Goal: Task Accomplishment & Management: Manage account settings

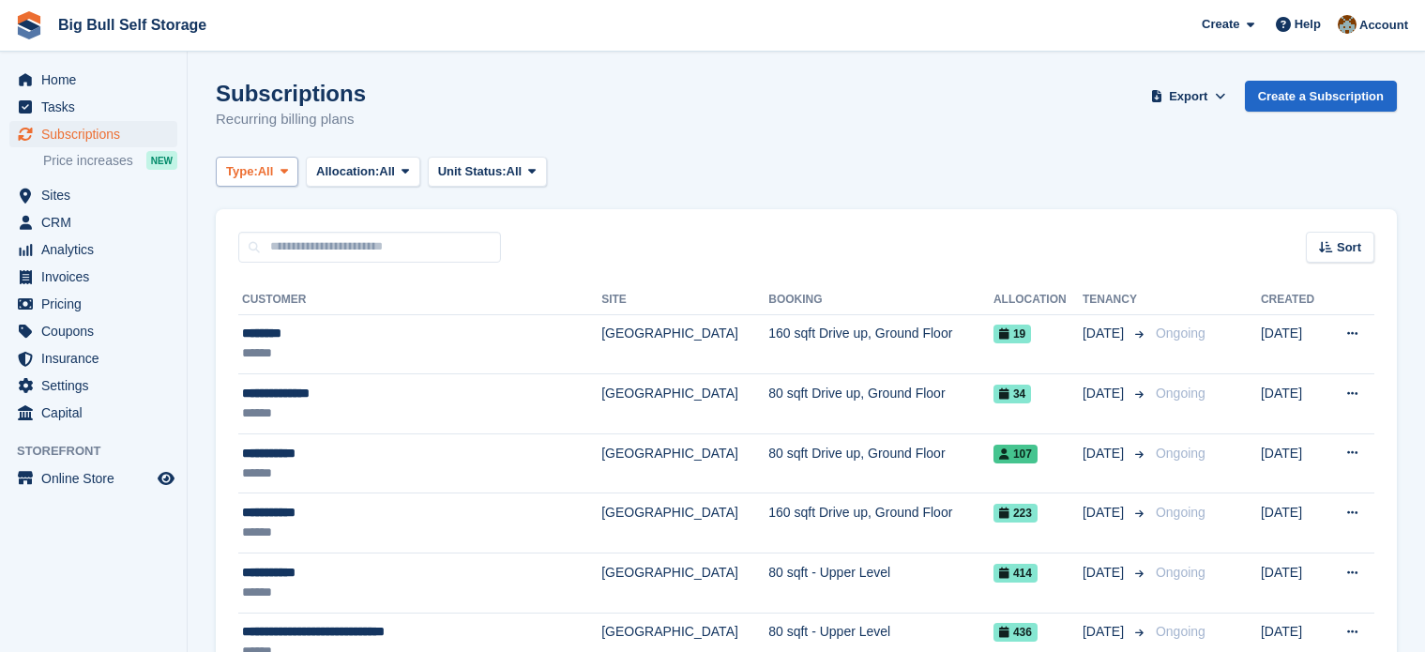
scroll to position [94, 0]
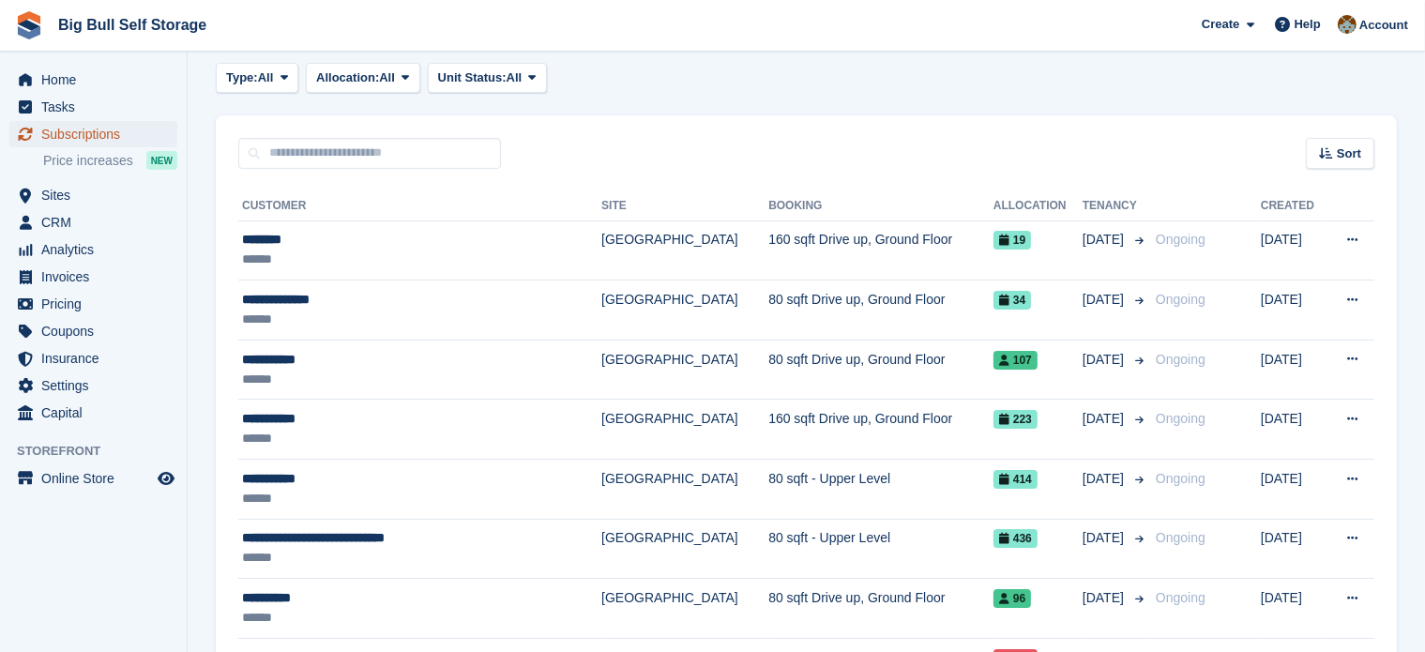
click at [86, 135] on span "Subscriptions" at bounding box center [97, 134] width 113 height 26
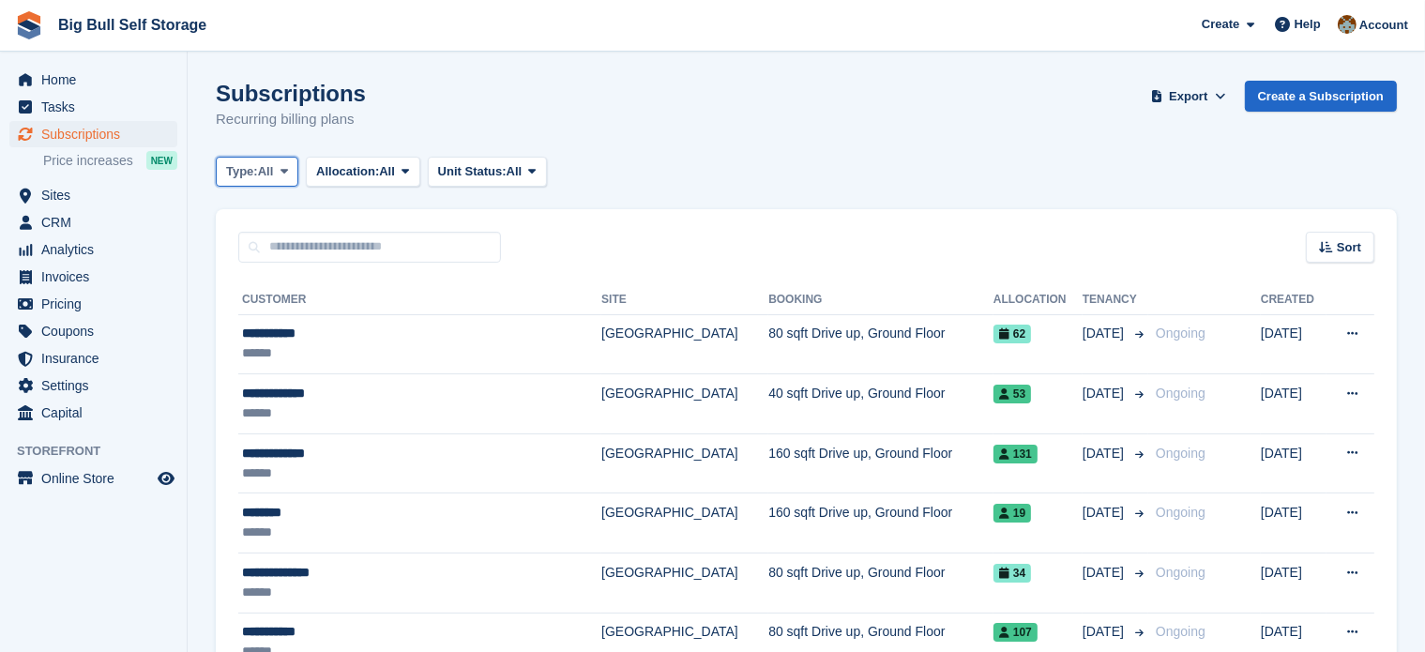
click at [278, 174] on button "Type: All" at bounding box center [257, 172] width 83 height 31
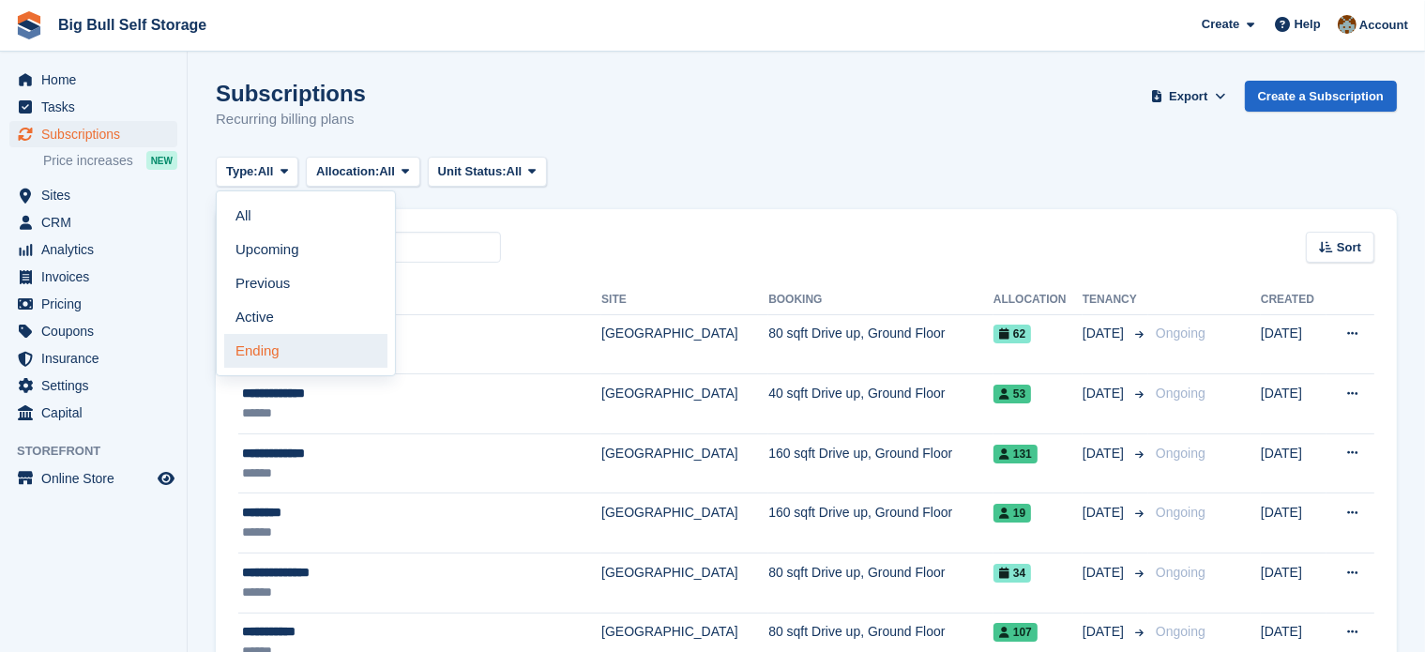
click at [261, 352] on link "Ending" at bounding box center [305, 351] width 163 height 34
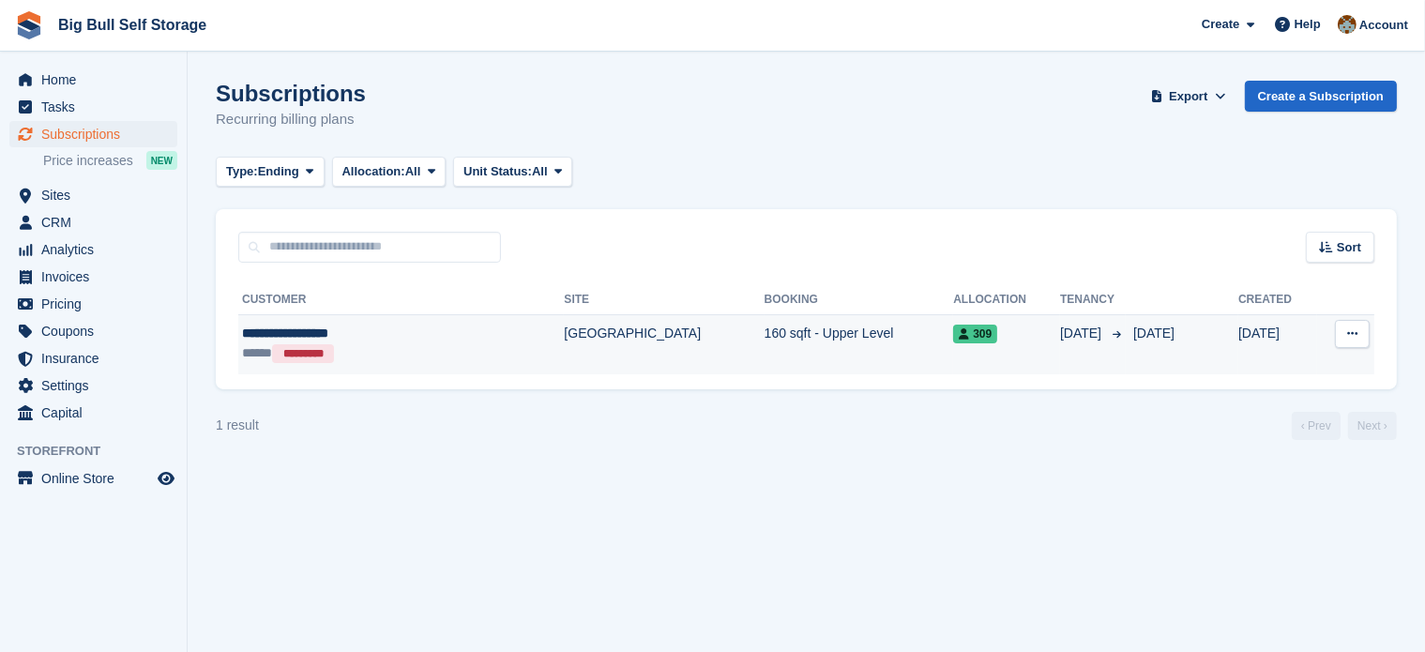
click at [317, 334] on div "**********" at bounding box center [351, 334] width 219 height 20
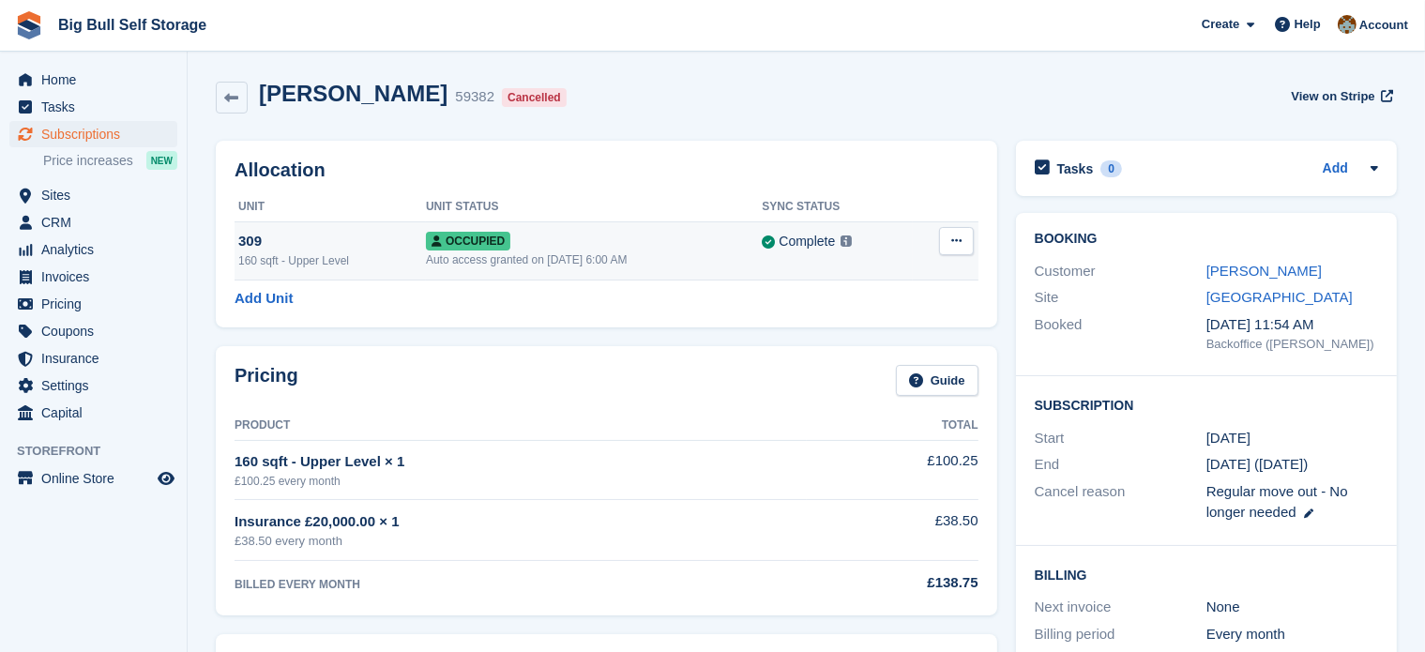
click at [961, 241] on icon at bounding box center [956, 241] width 10 height 12
click at [822, 320] on p "Deallocate" at bounding box center [883, 318] width 163 height 24
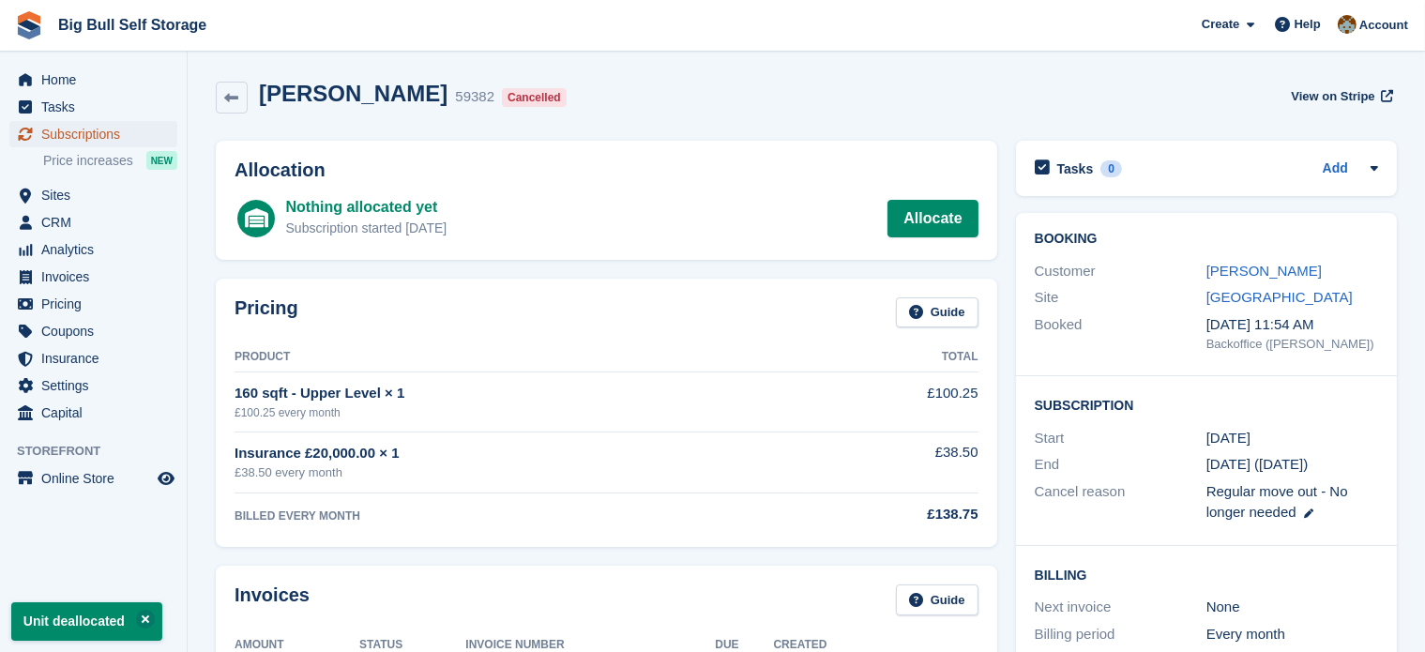
click at [71, 130] on span "Subscriptions" at bounding box center [97, 134] width 113 height 26
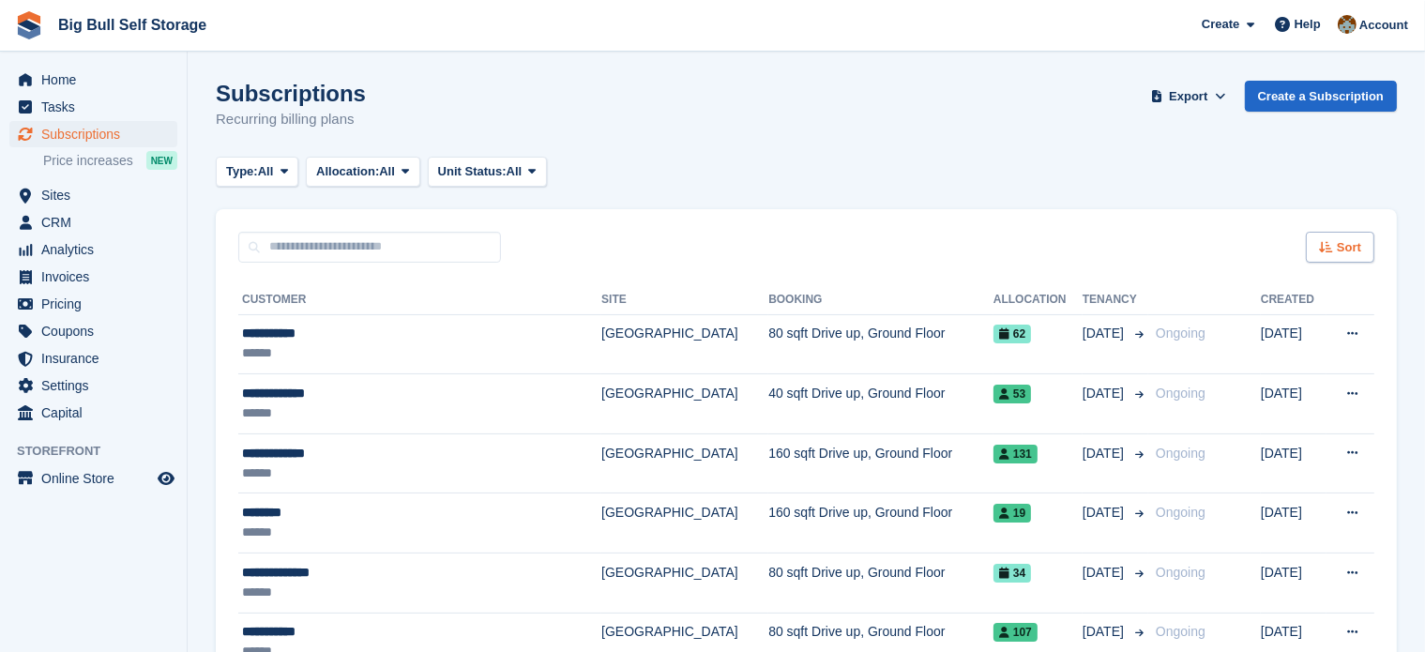
click at [1347, 253] on span "Sort" at bounding box center [1349, 247] width 24 height 19
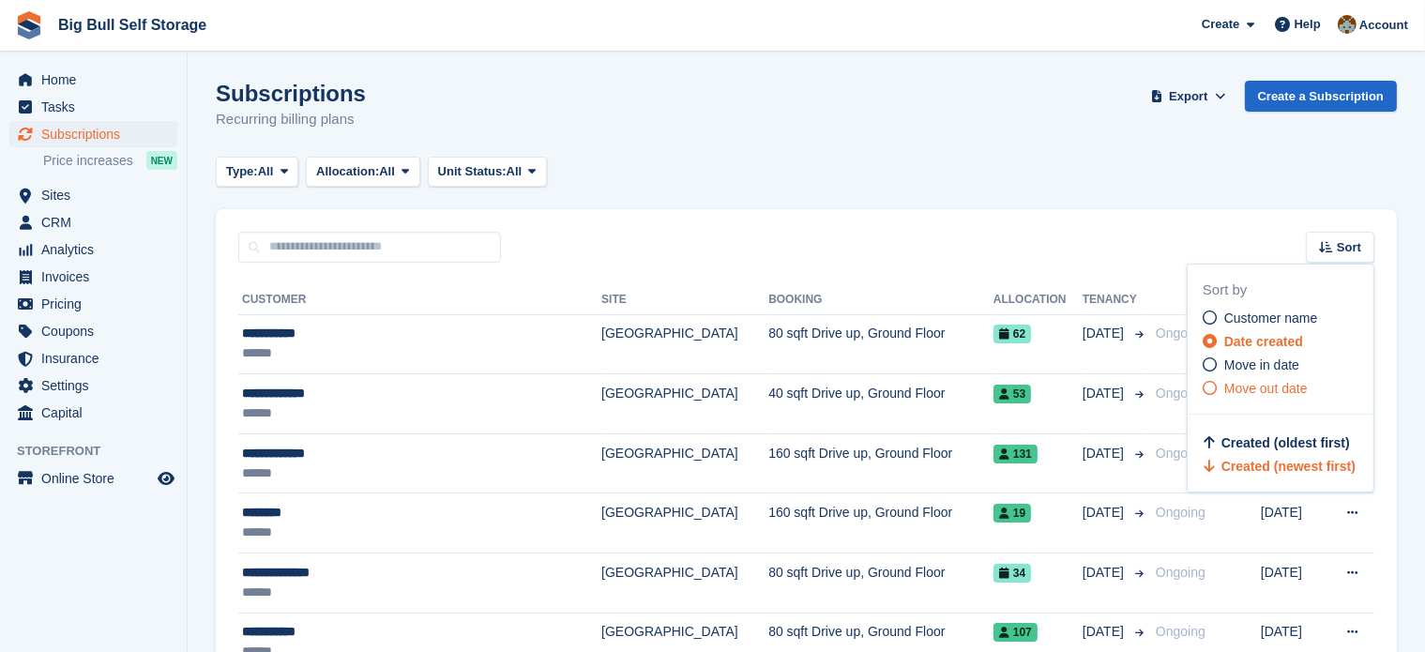
click at [1246, 394] on span "Move out date" at bounding box center [1267, 388] width 84 height 15
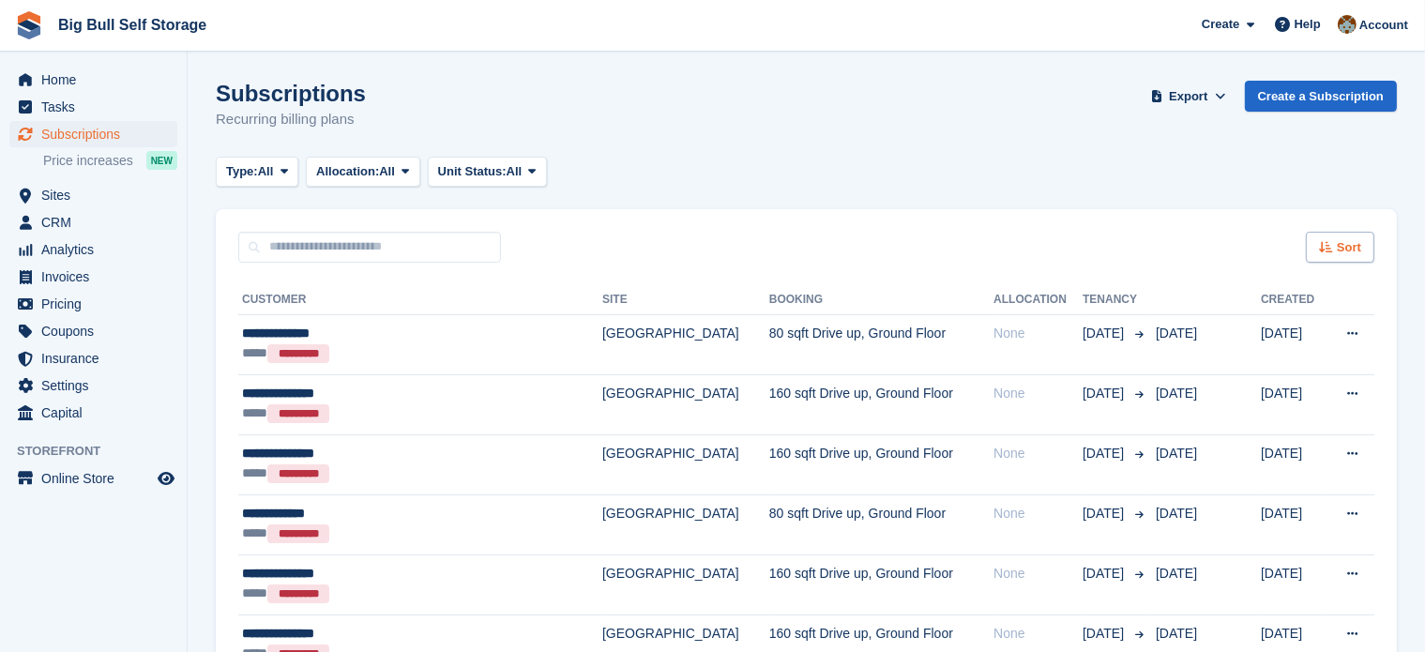
click at [1347, 249] on span "Sort" at bounding box center [1349, 247] width 24 height 19
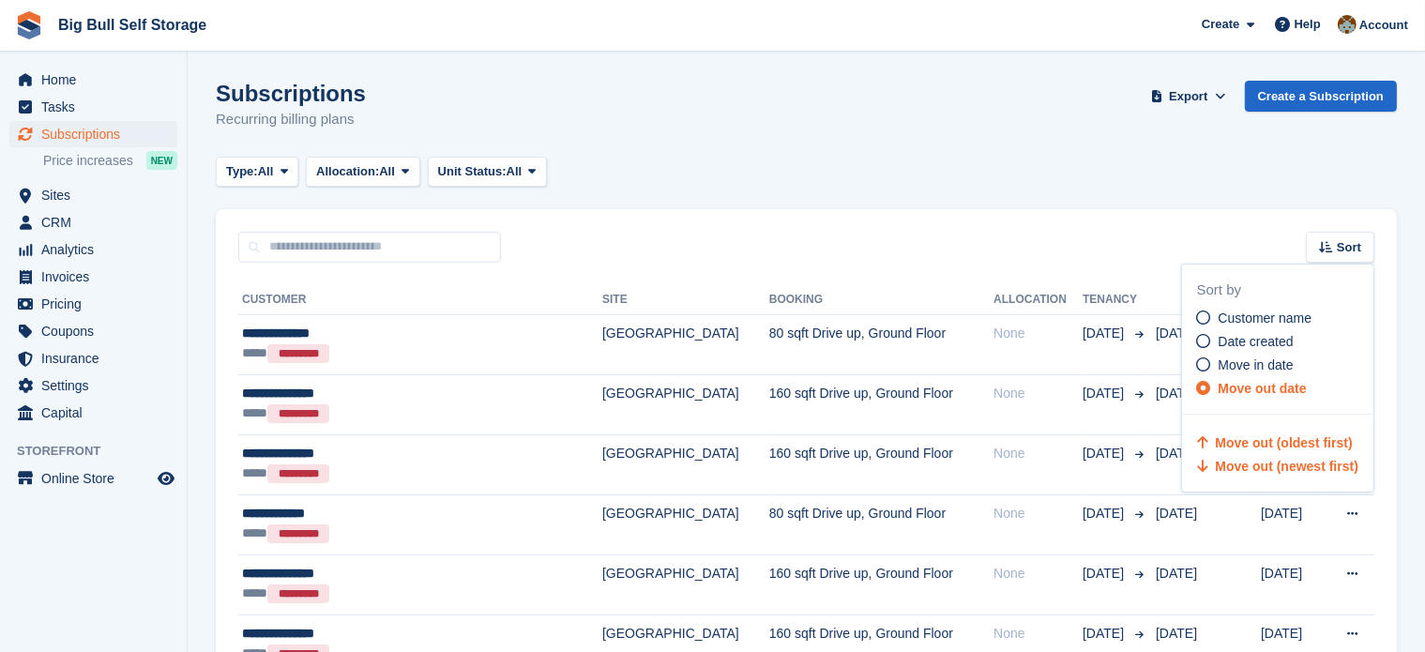
click at [1292, 467] on span "Move out (newest first)" at bounding box center [1287, 466] width 143 height 15
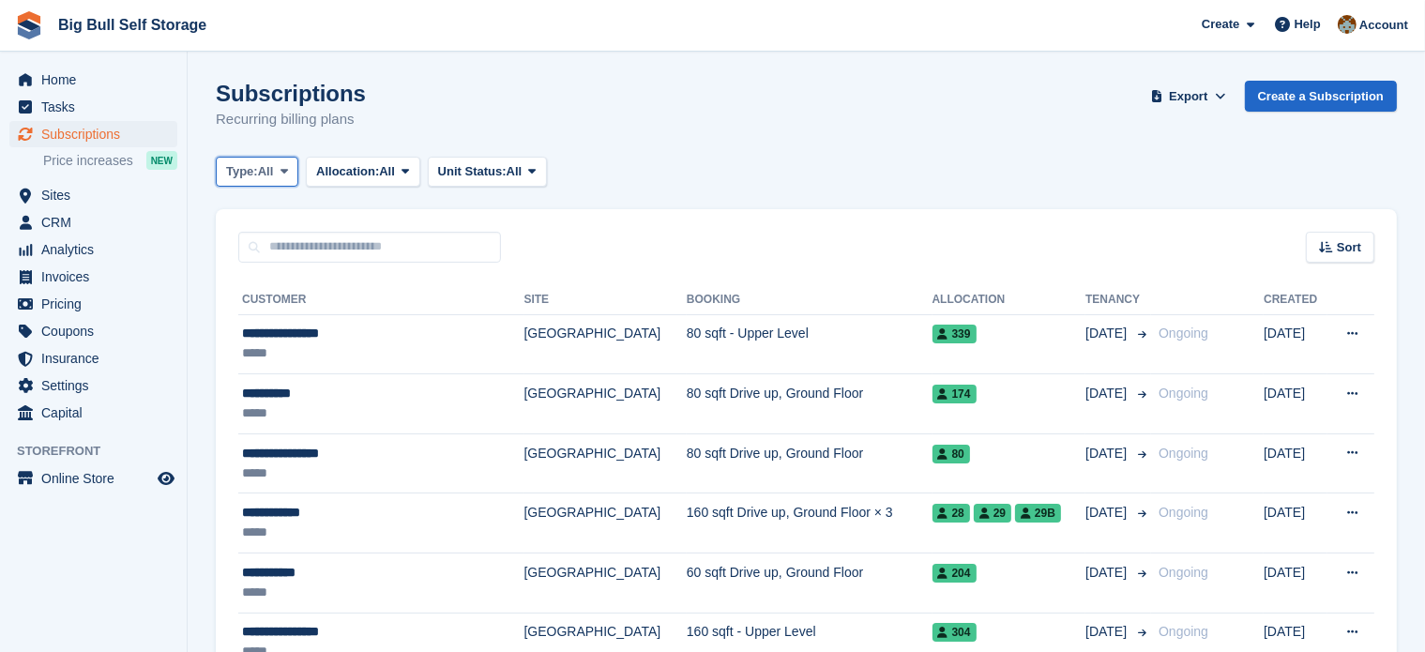
click at [258, 169] on span "Type:" at bounding box center [242, 171] width 32 height 19
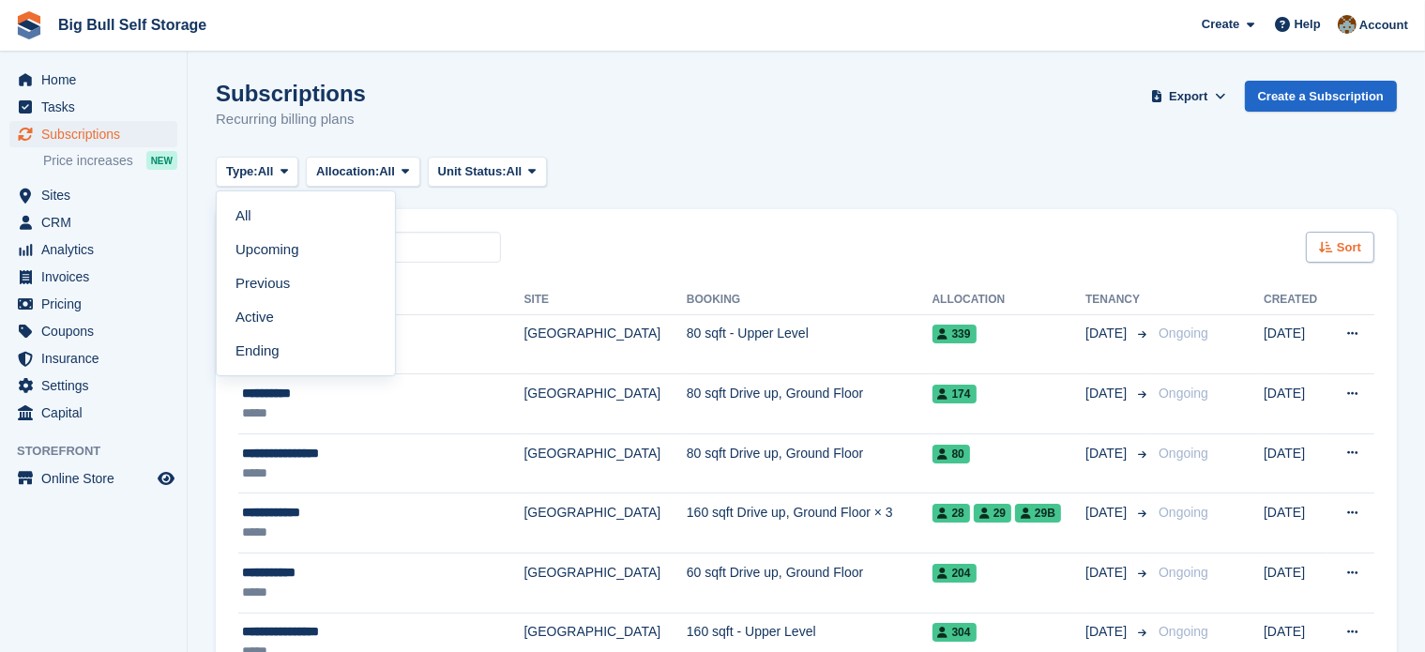
click at [1356, 247] on span "Sort" at bounding box center [1349, 247] width 24 height 19
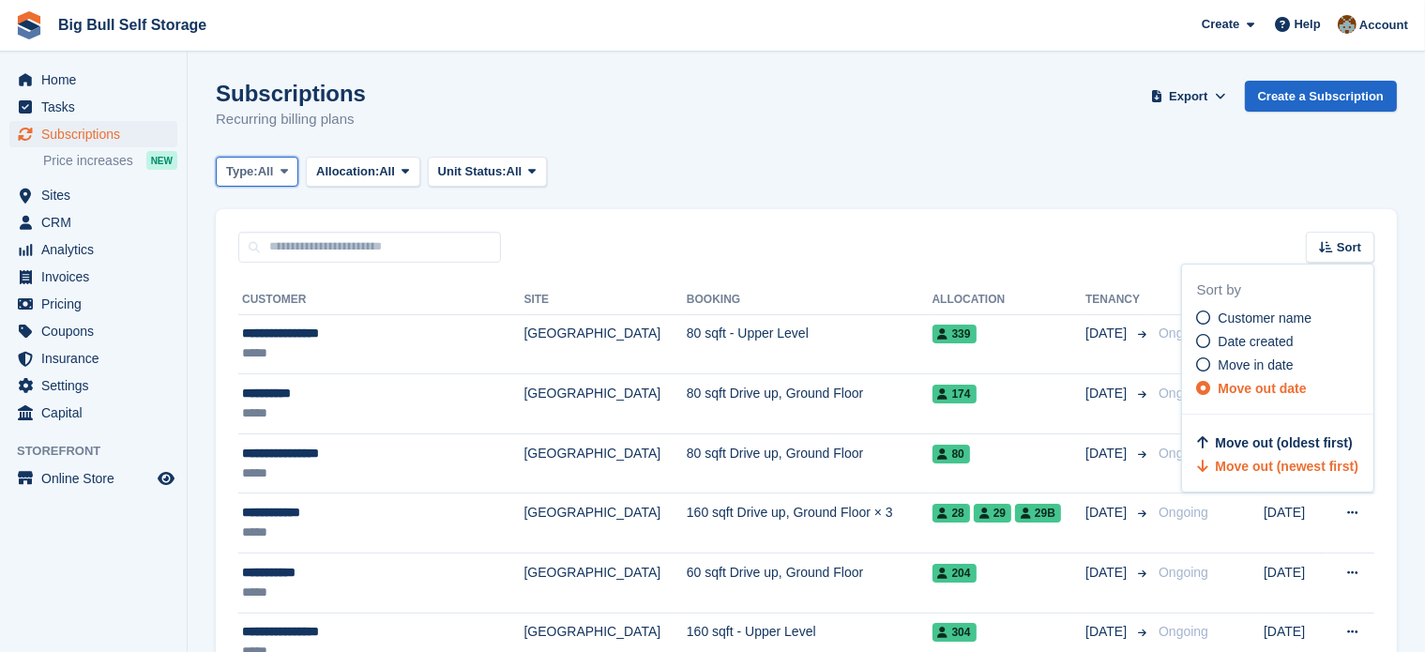
click at [237, 169] on span "Type:" at bounding box center [242, 171] width 32 height 19
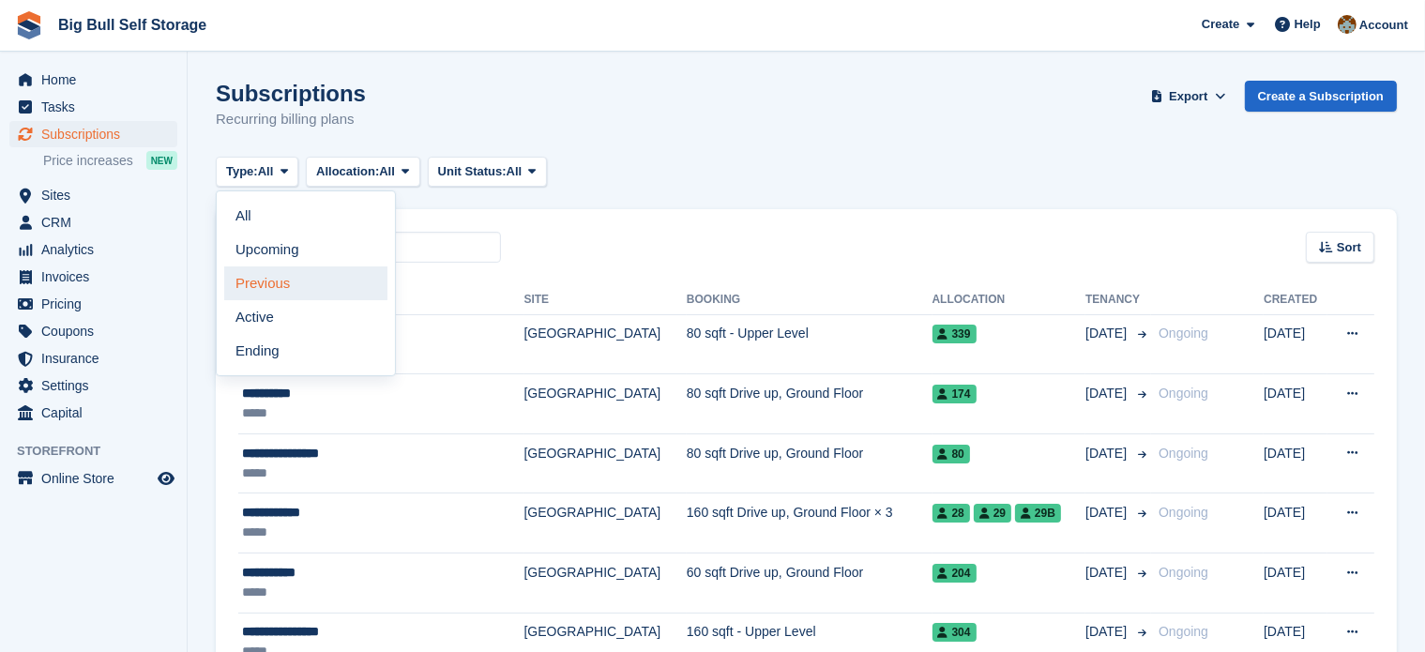
click at [278, 282] on link "Previous" at bounding box center [305, 283] width 163 height 34
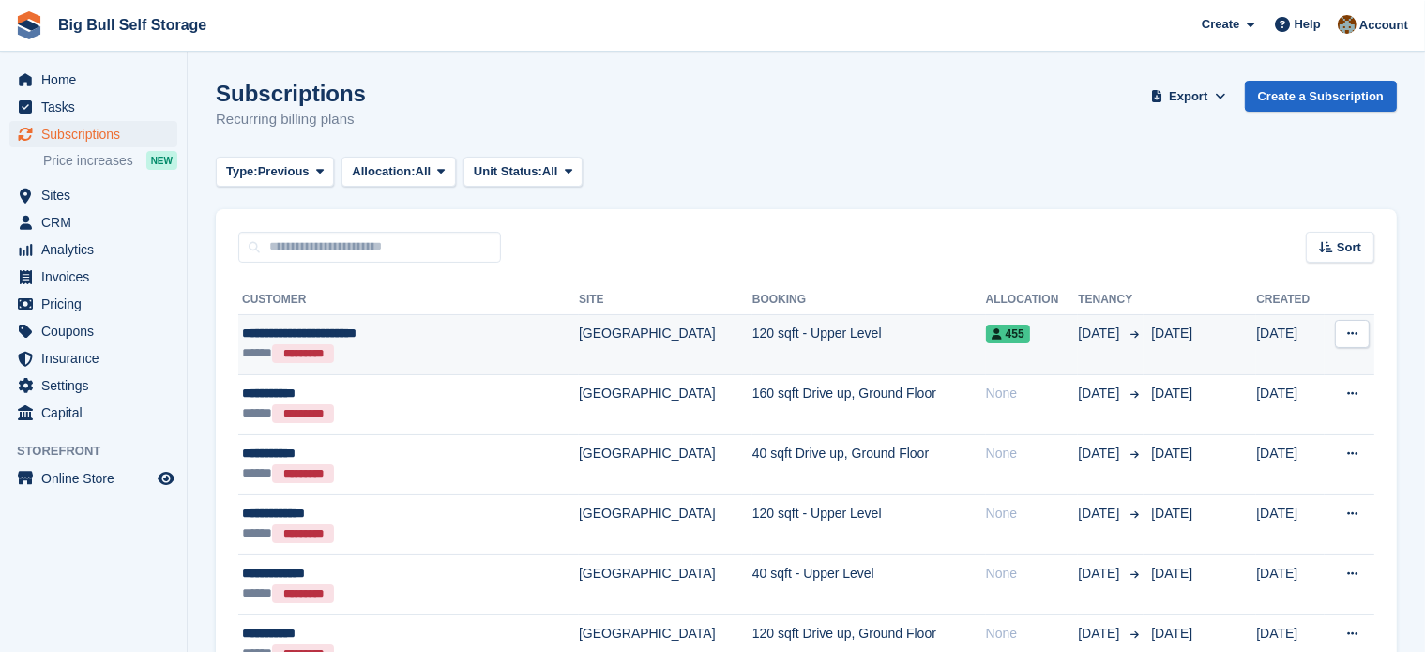
click at [986, 335] on span "455" at bounding box center [1008, 334] width 44 height 19
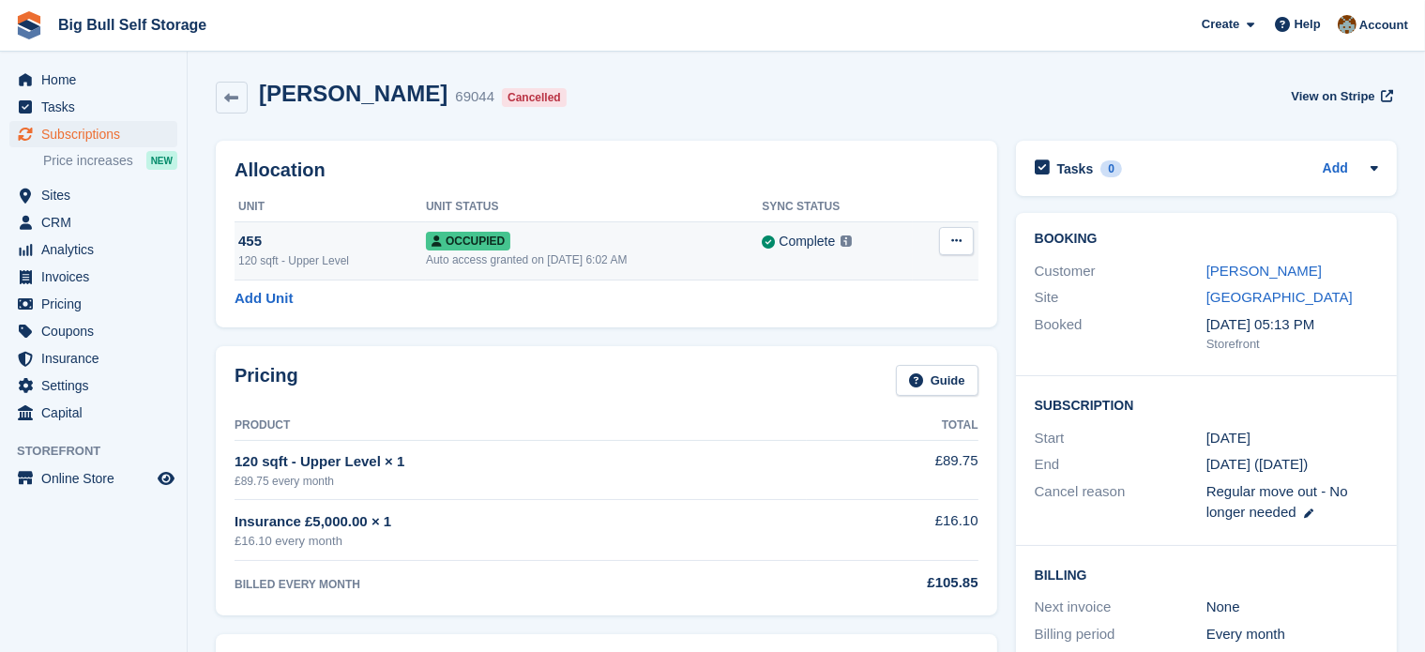
click at [950, 238] on button at bounding box center [956, 241] width 35 height 28
click at [842, 319] on p "Deallocate" at bounding box center [883, 318] width 163 height 24
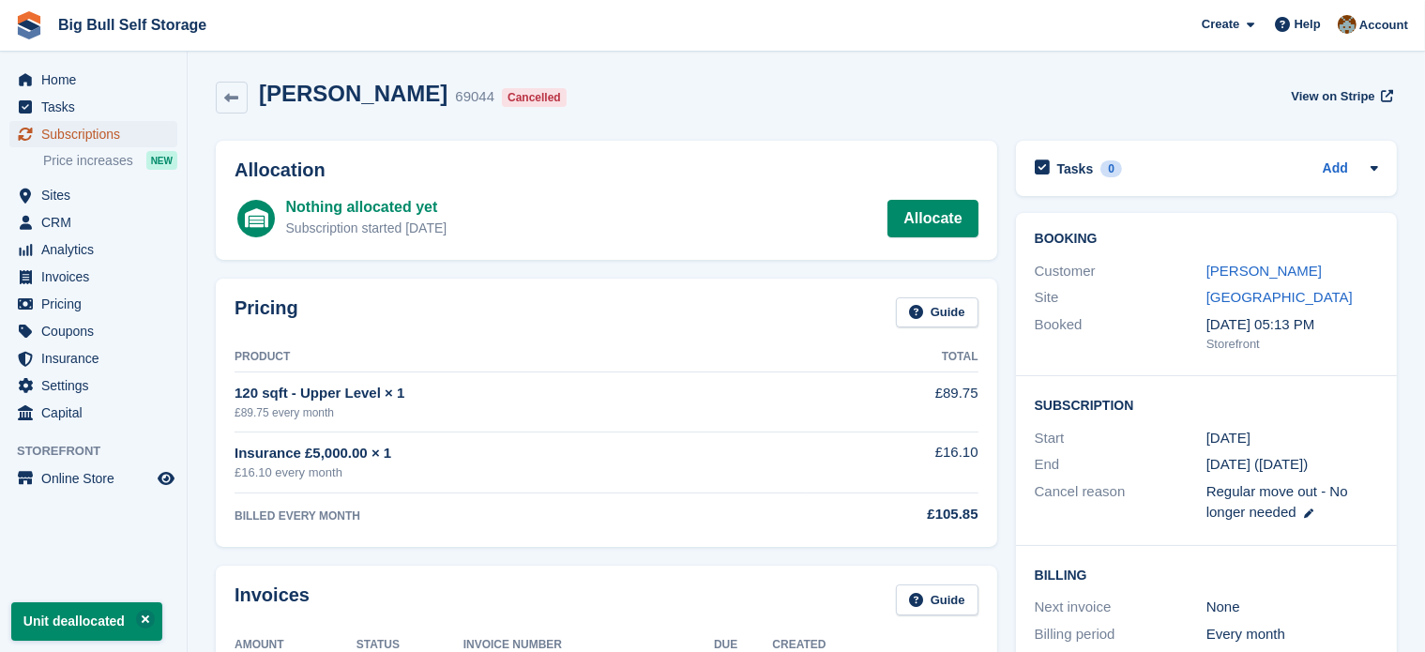
click at [84, 130] on span "Subscriptions" at bounding box center [97, 134] width 113 height 26
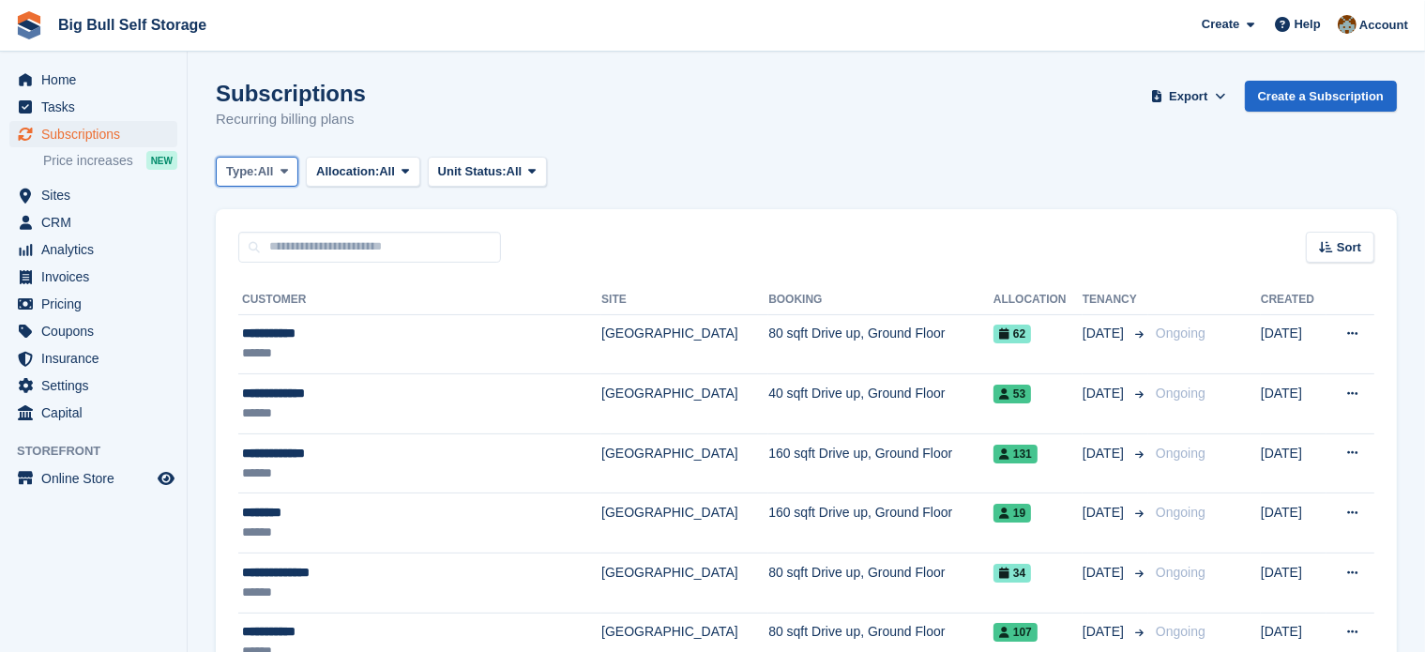
click at [287, 171] on icon at bounding box center [285, 171] width 8 height 12
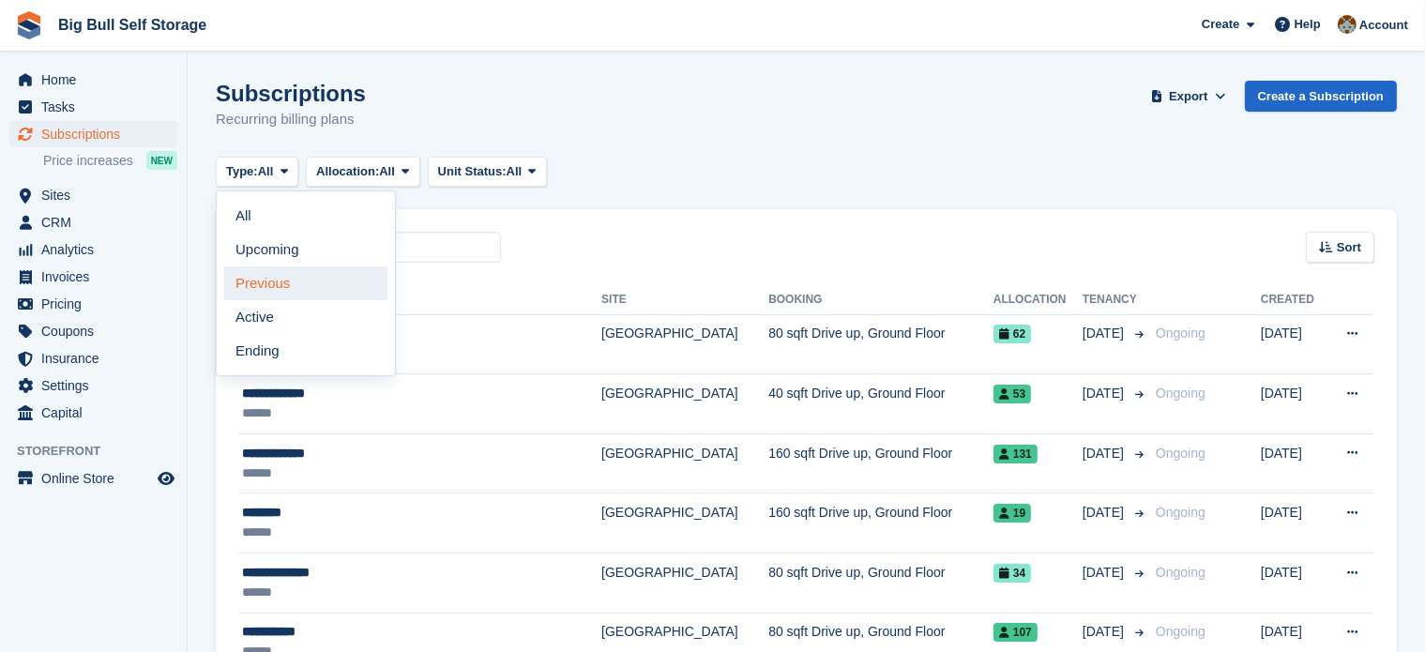
click at [254, 298] on link "Previous" at bounding box center [305, 283] width 163 height 34
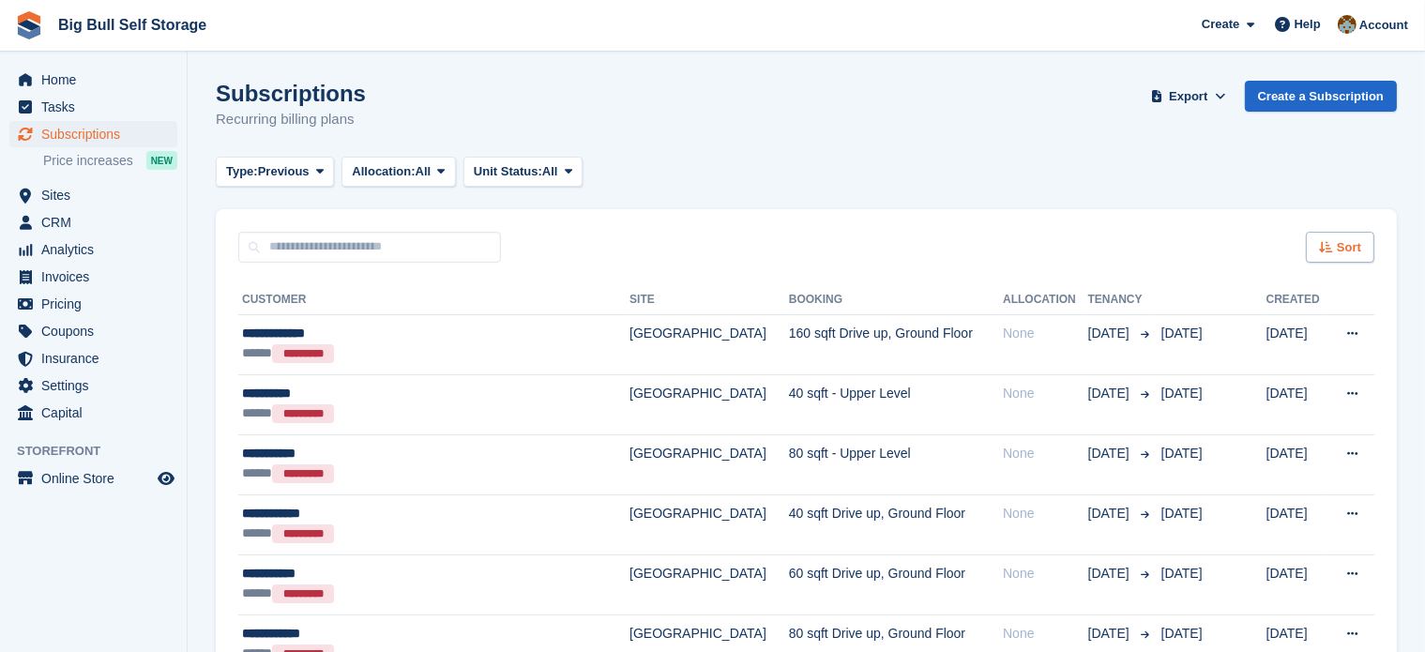
click at [1360, 244] on span "Sort" at bounding box center [1349, 247] width 24 height 19
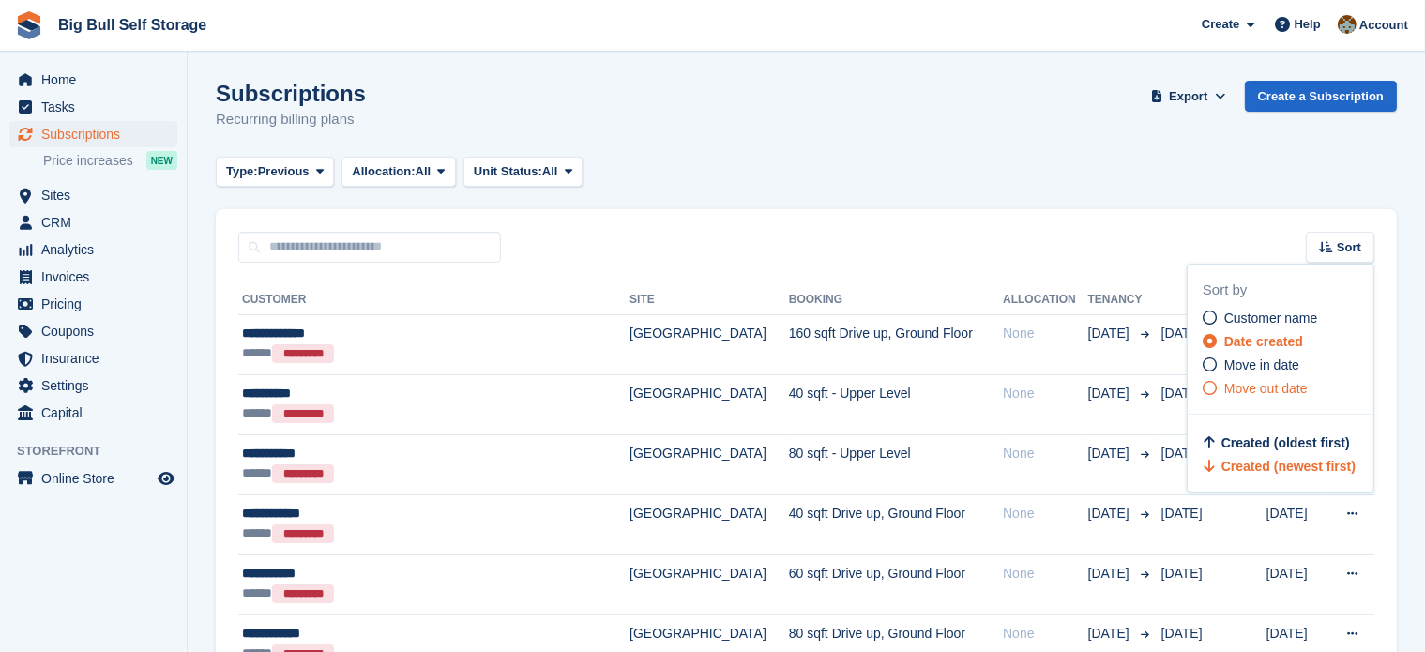
click at [1251, 390] on span "Move out date" at bounding box center [1267, 388] width 84 height 15
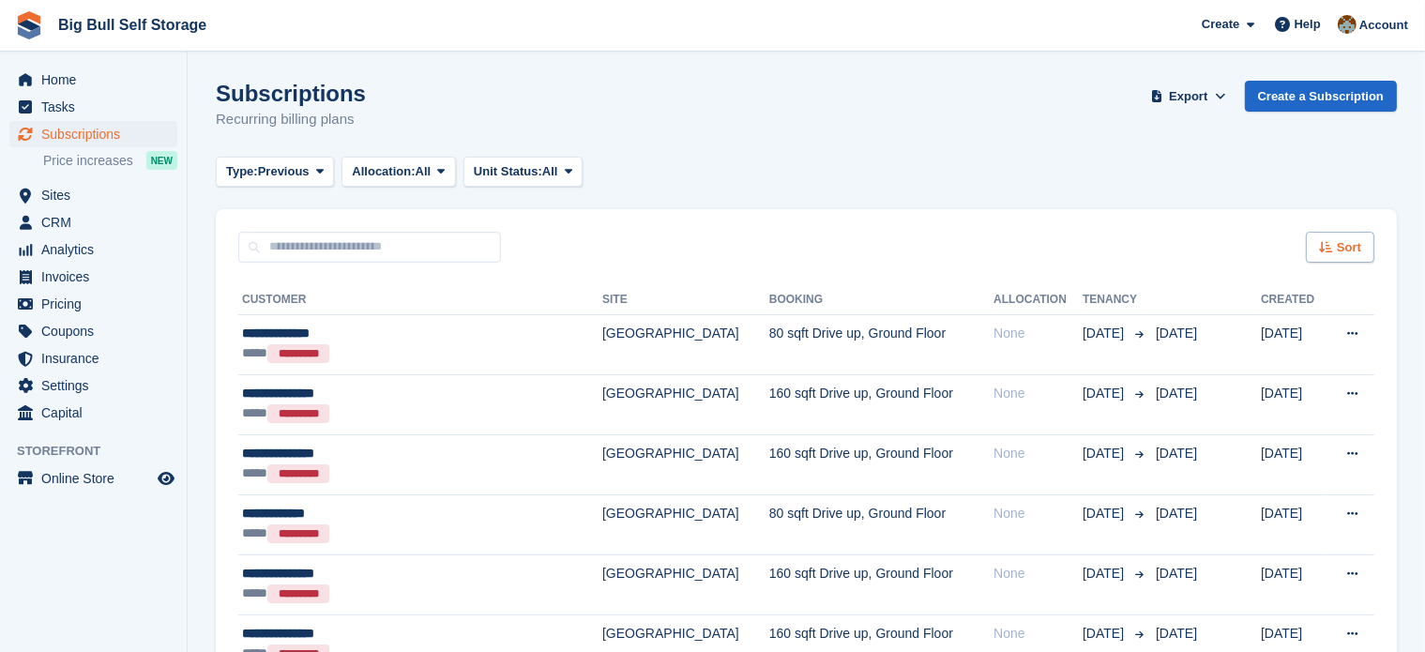
click at [1351, 247] on span "Sort" at bounding box center [1349, 247] width 24 height 19
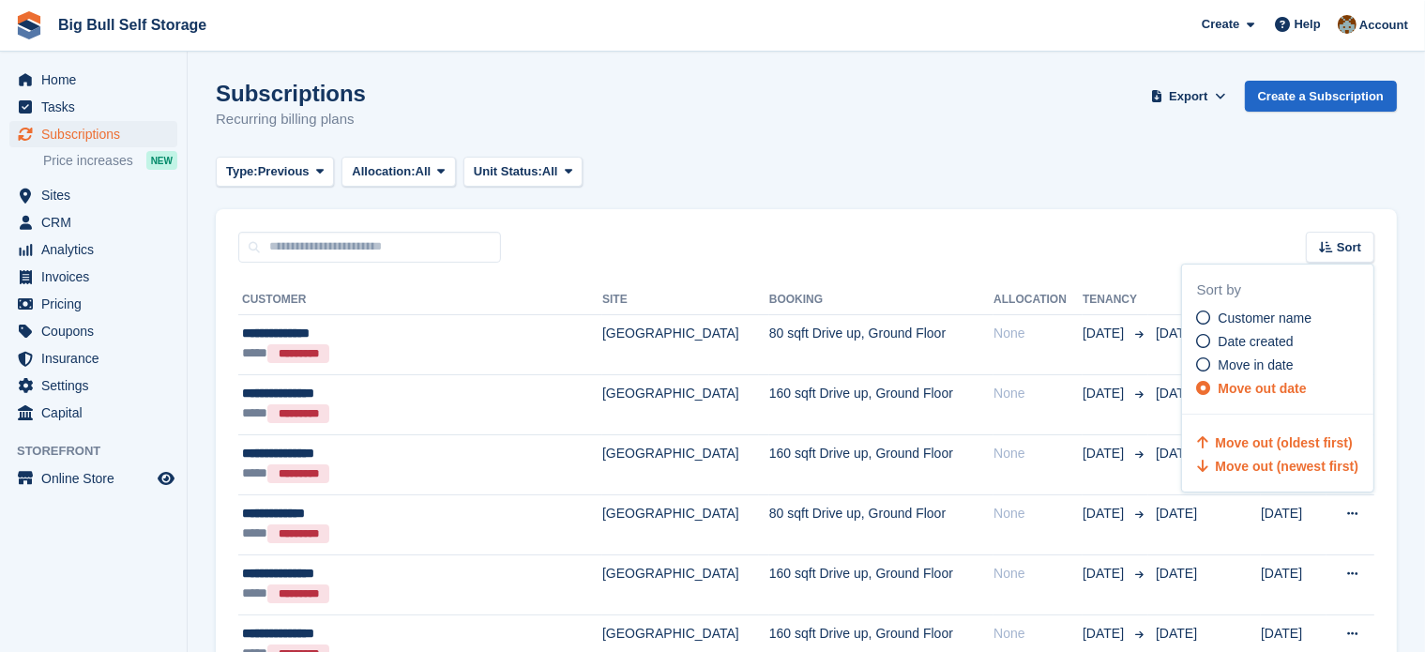
click at [1256, 468] on span "Move out (newest first)" at bounding box center [1287, 466] width 143 height 15
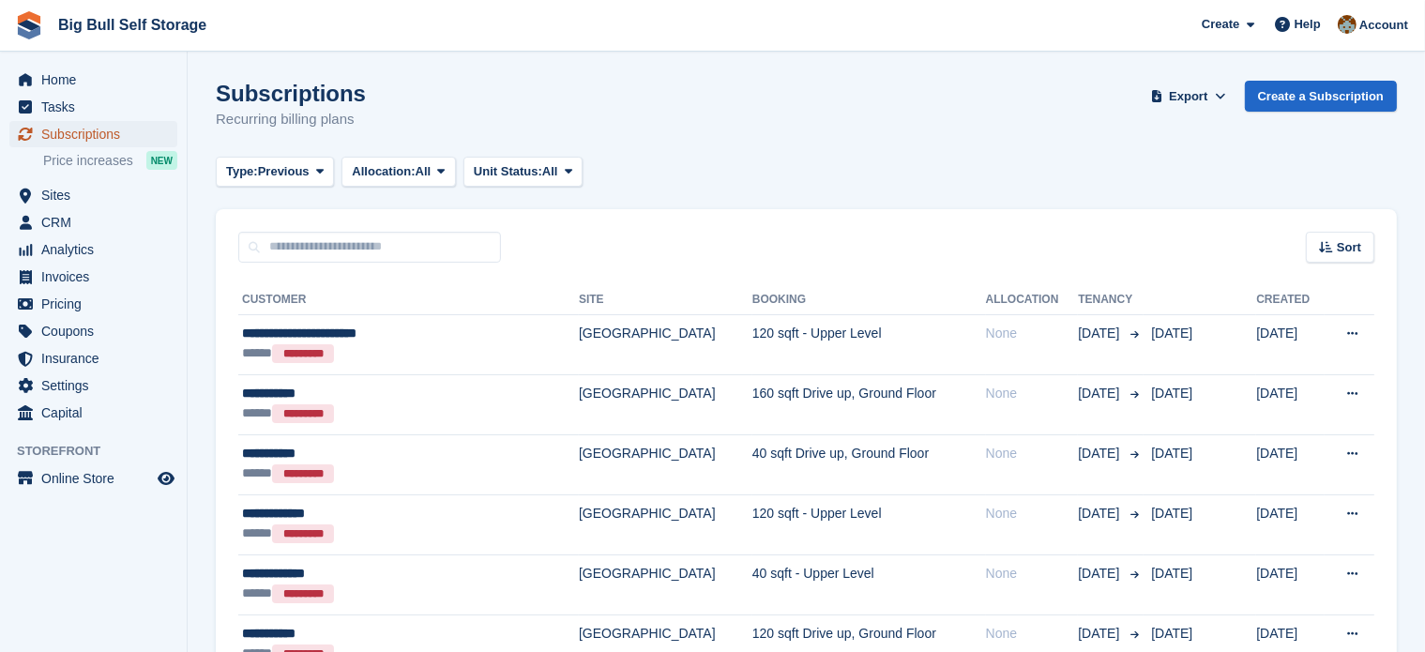
click at [84, 139] on span "Subscriptions" at bounding box center [97, 134] width 113 height 26
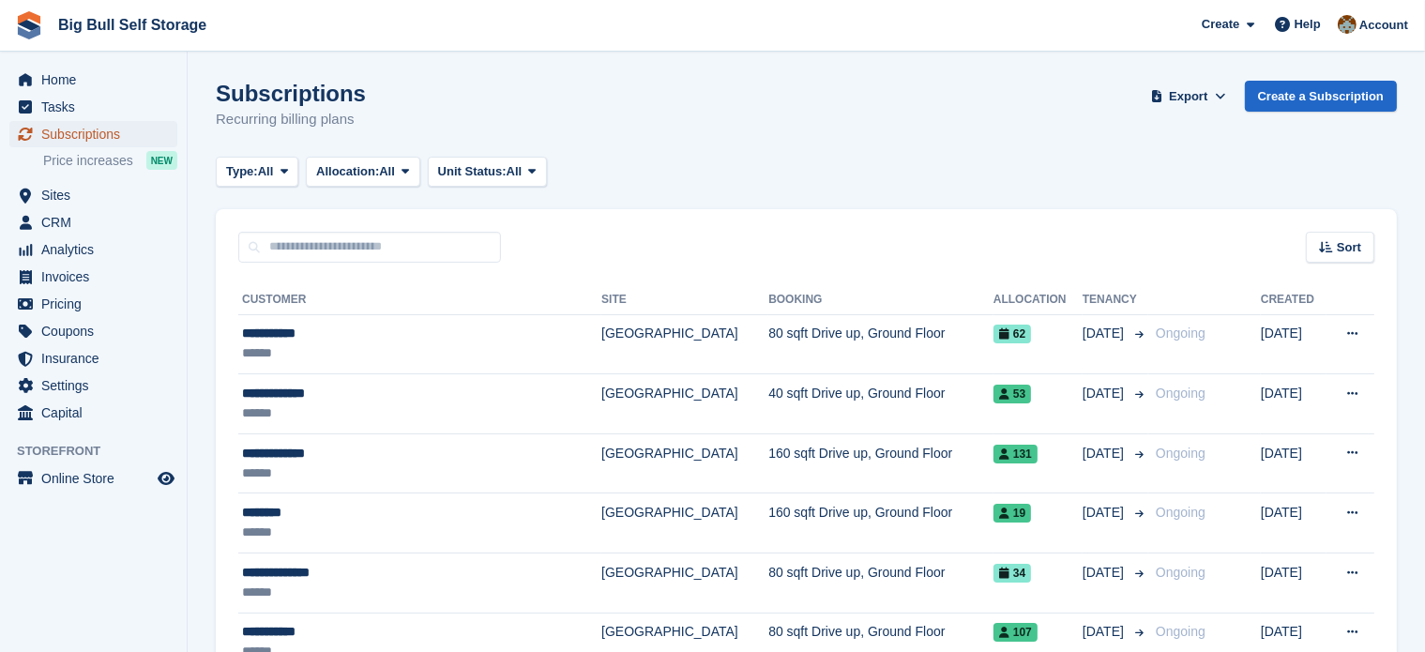
click at [66, 132] on span "Subscriptions" at bounding box center [97, 134] width 113 height 26
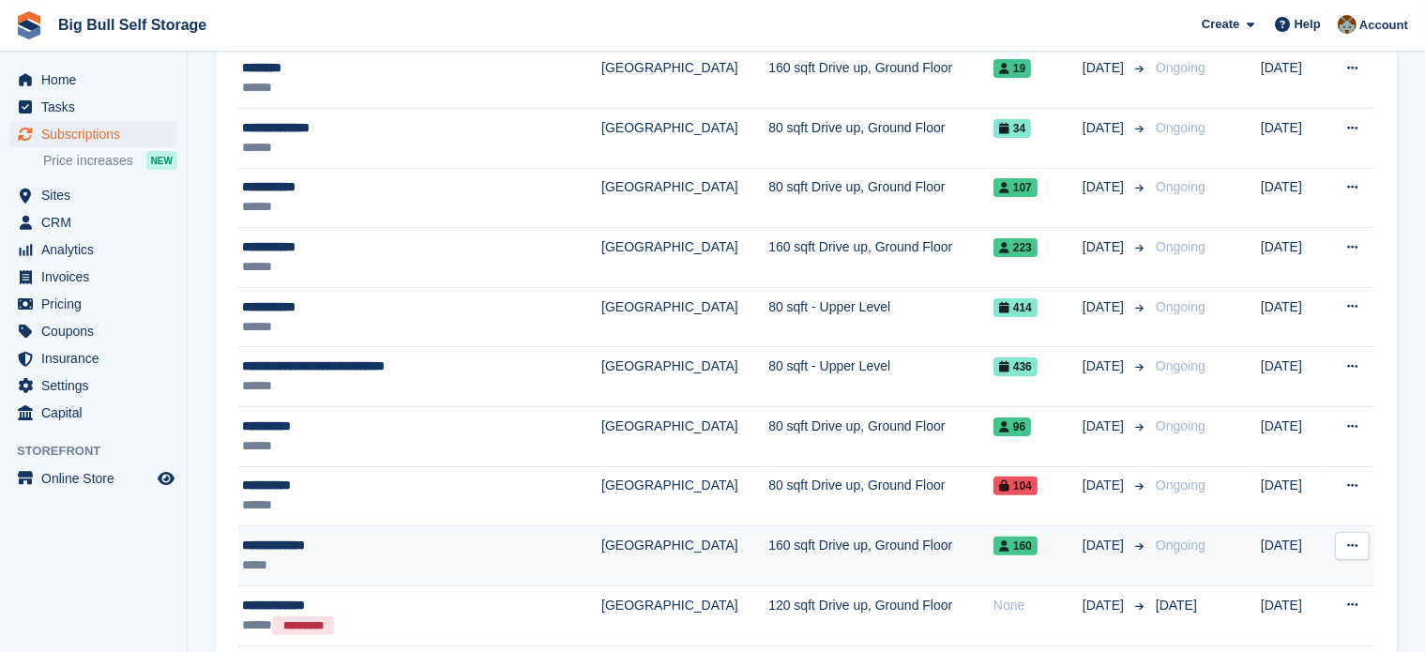
scroll to position [469, 0]
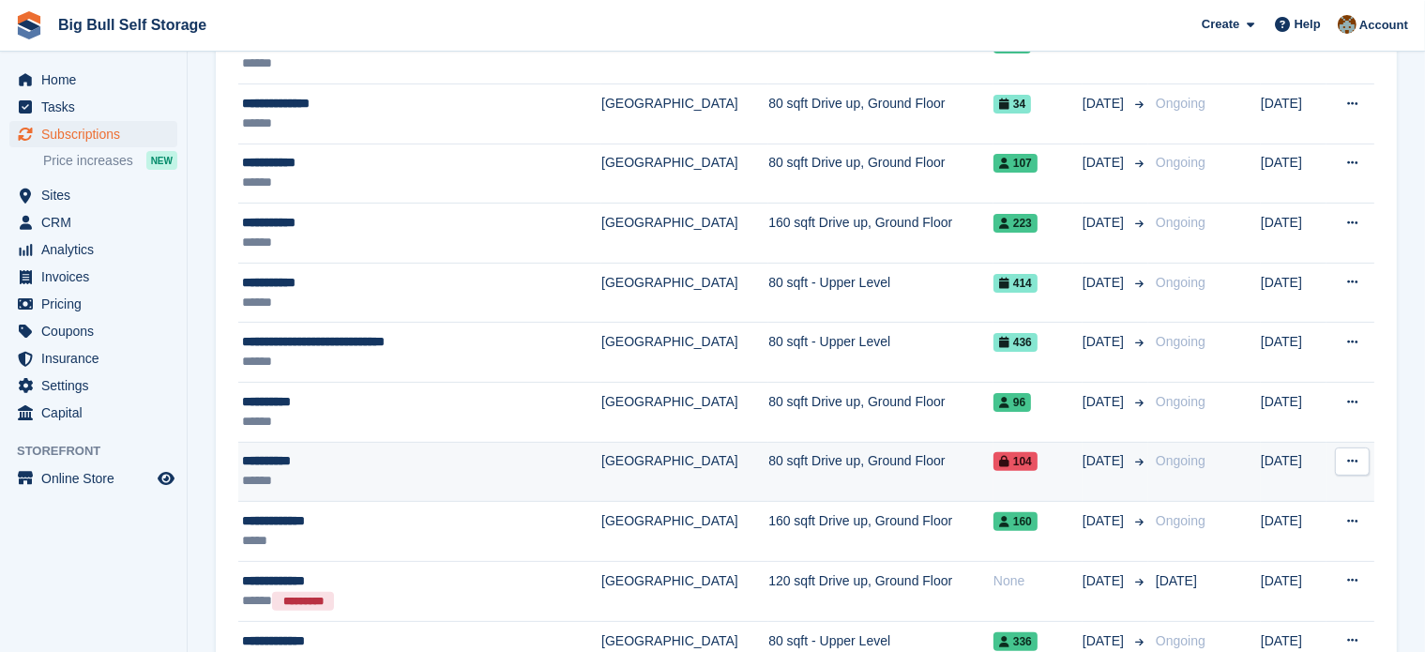
click at [300, 464] on div "**********" at bounding box center [389, 461] width 294 height 20
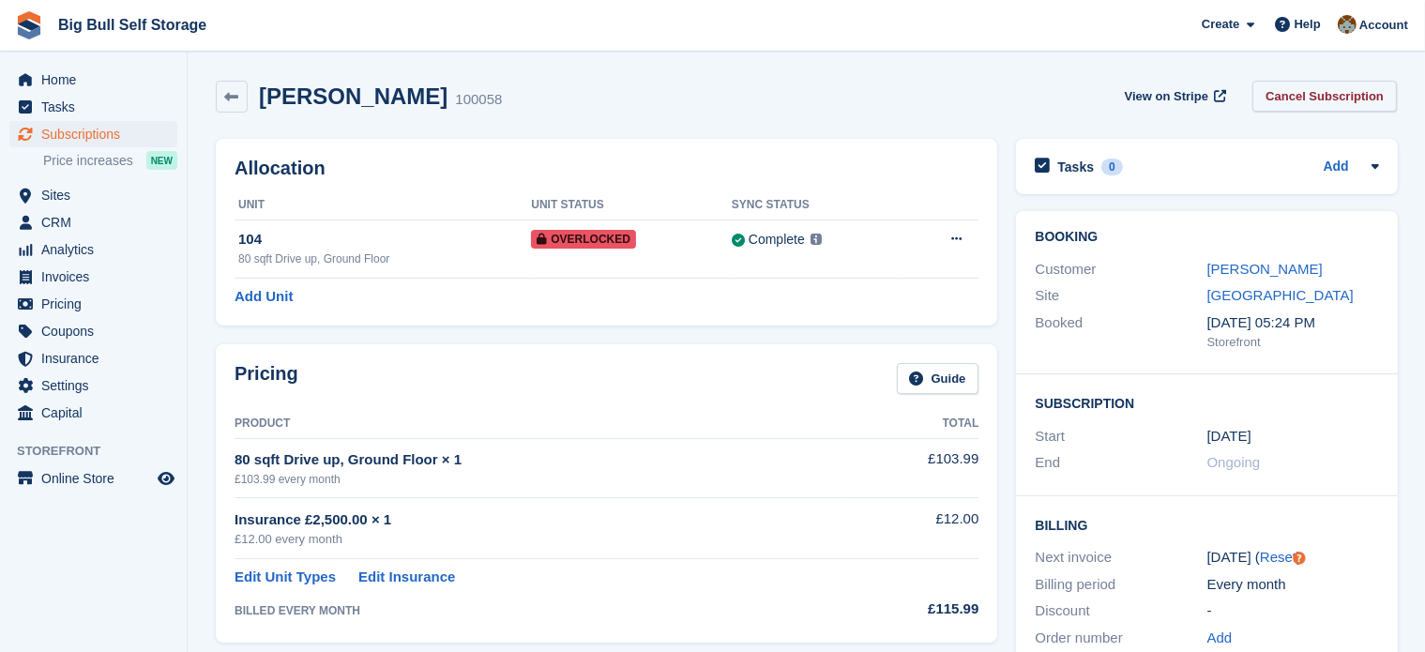
click at [1321, 103] on link "Cancel Subscription" at bounding box center [1325, 96] width 145 height 31
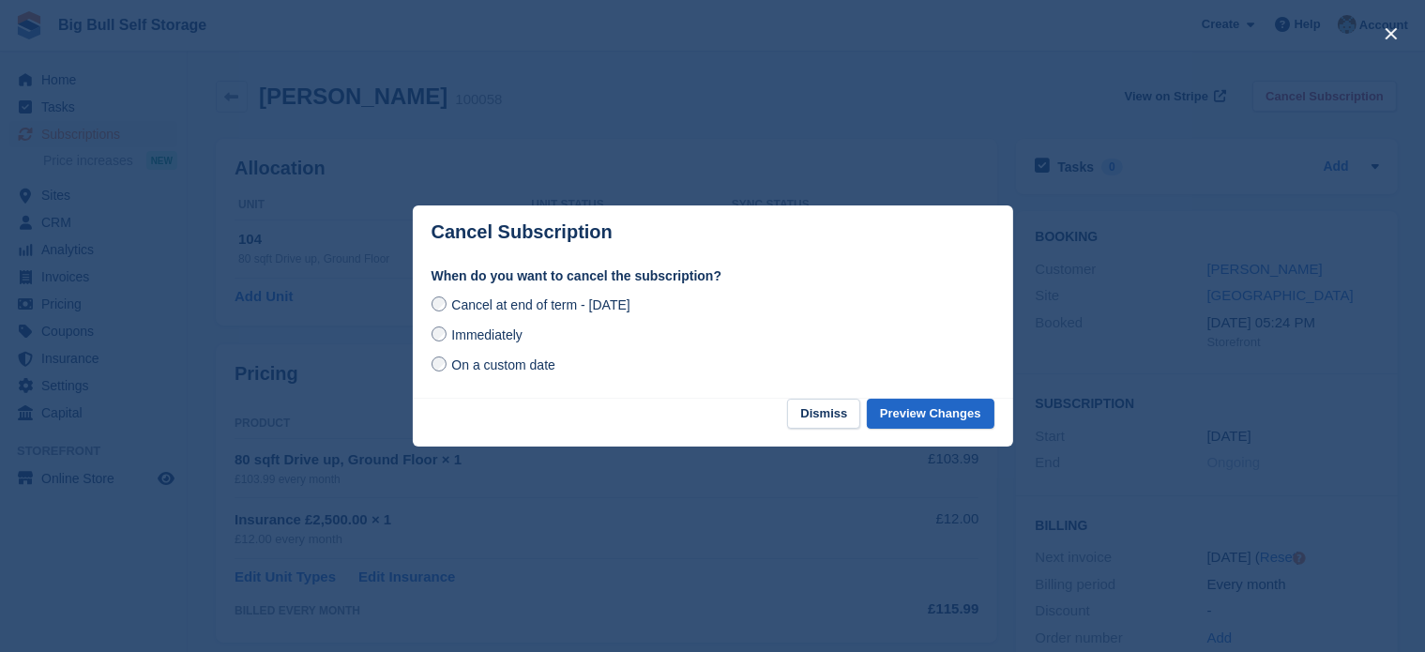
click at [480, 337] on span "Immediately" at bounding box center [486, 334] width 70 height 15
click at [948, 419] on button "Preview Changes" at bounding box center [931, 414] width 128 height 31
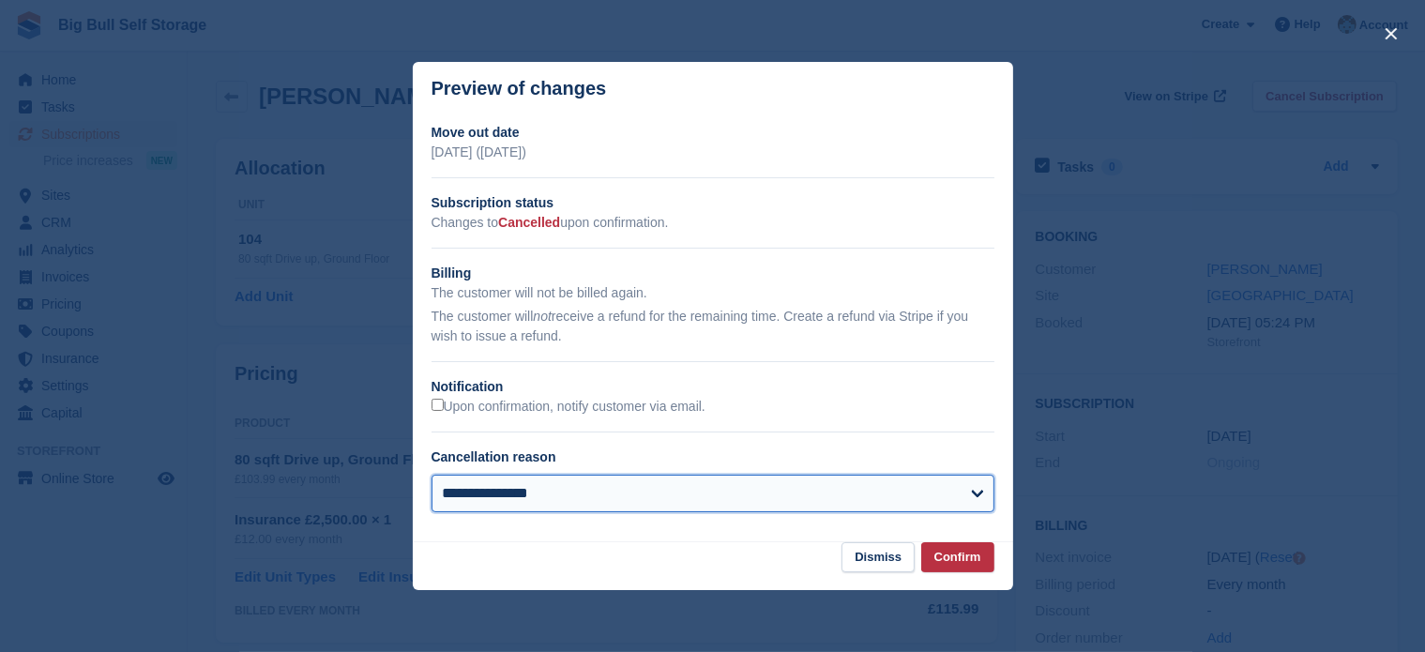
click at [982, 495] on select "**********" at bounding box center [713, 494] width 563 height 38
select select "*****"
click at [432, 476] on select "**********" at bounding box center [713, 494] width 563 height 38
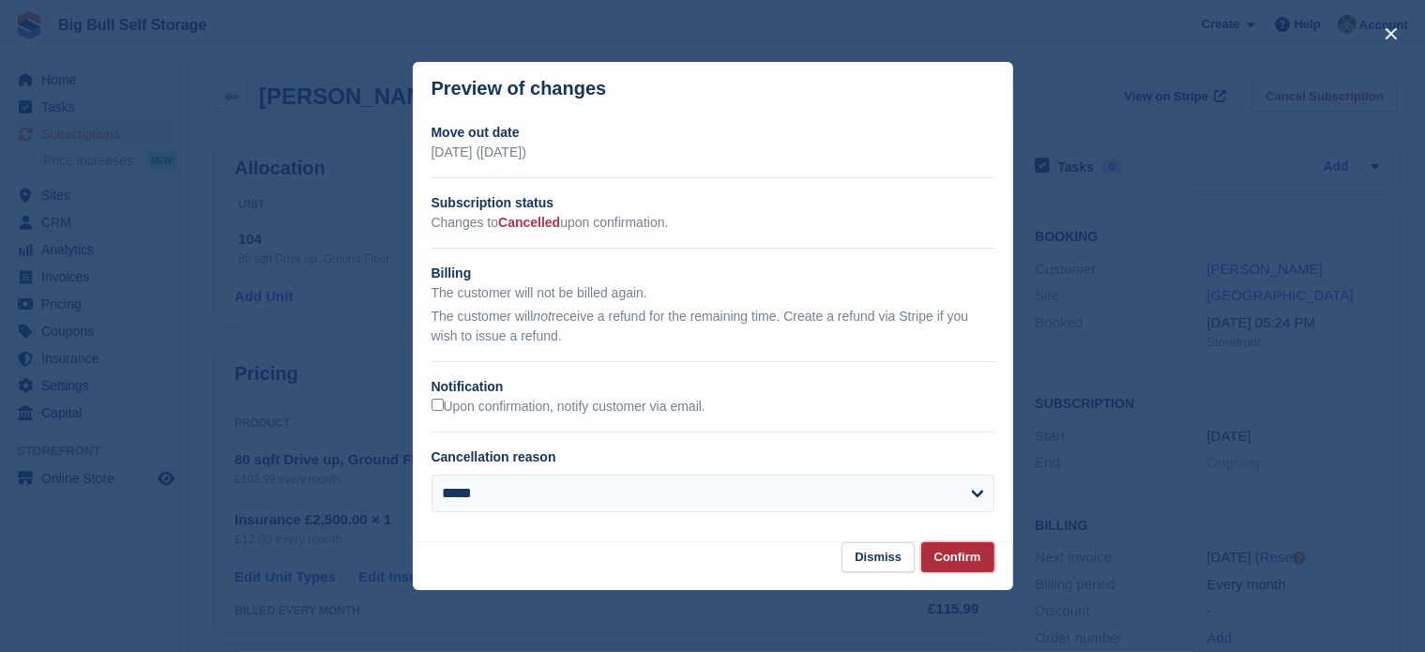
click at [967, 560] on button "Confirm" at bounding box center [957, 557] width 73 height 31
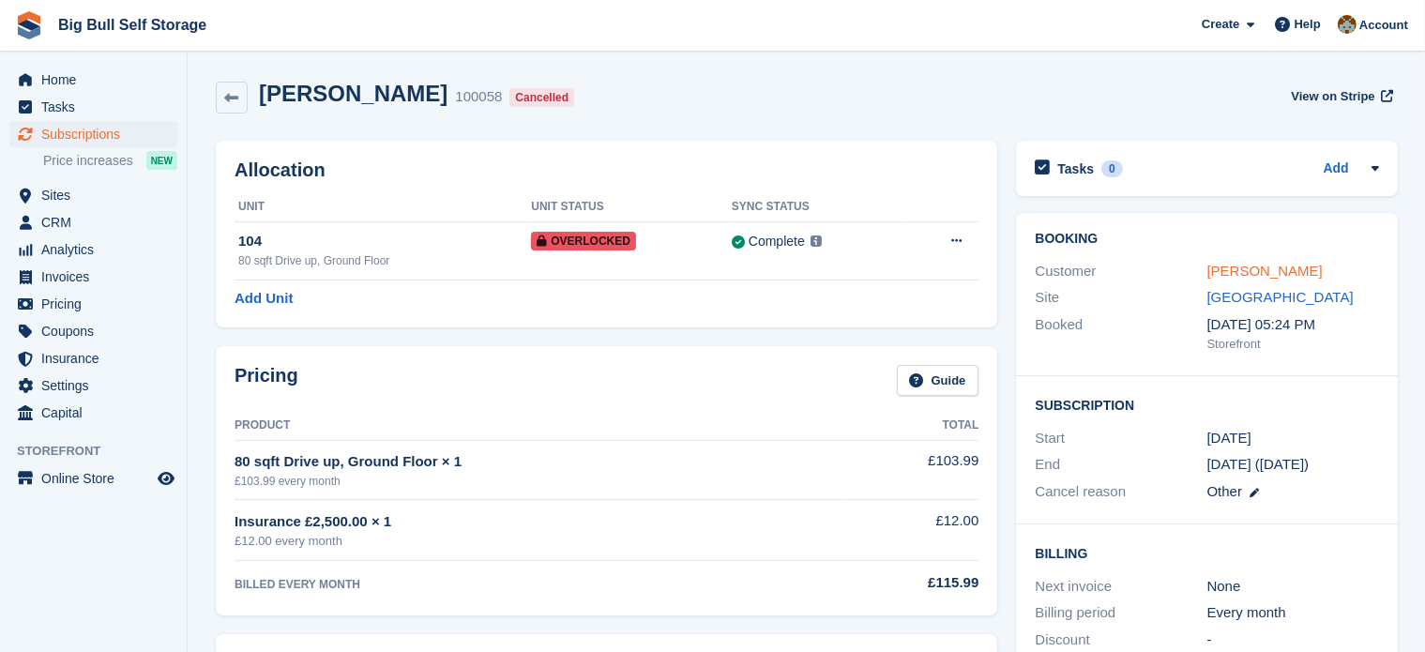
click at [1254, 268] on link "[PERSON_NAME]" at bounding box center [1265, 271] width 115 height 16
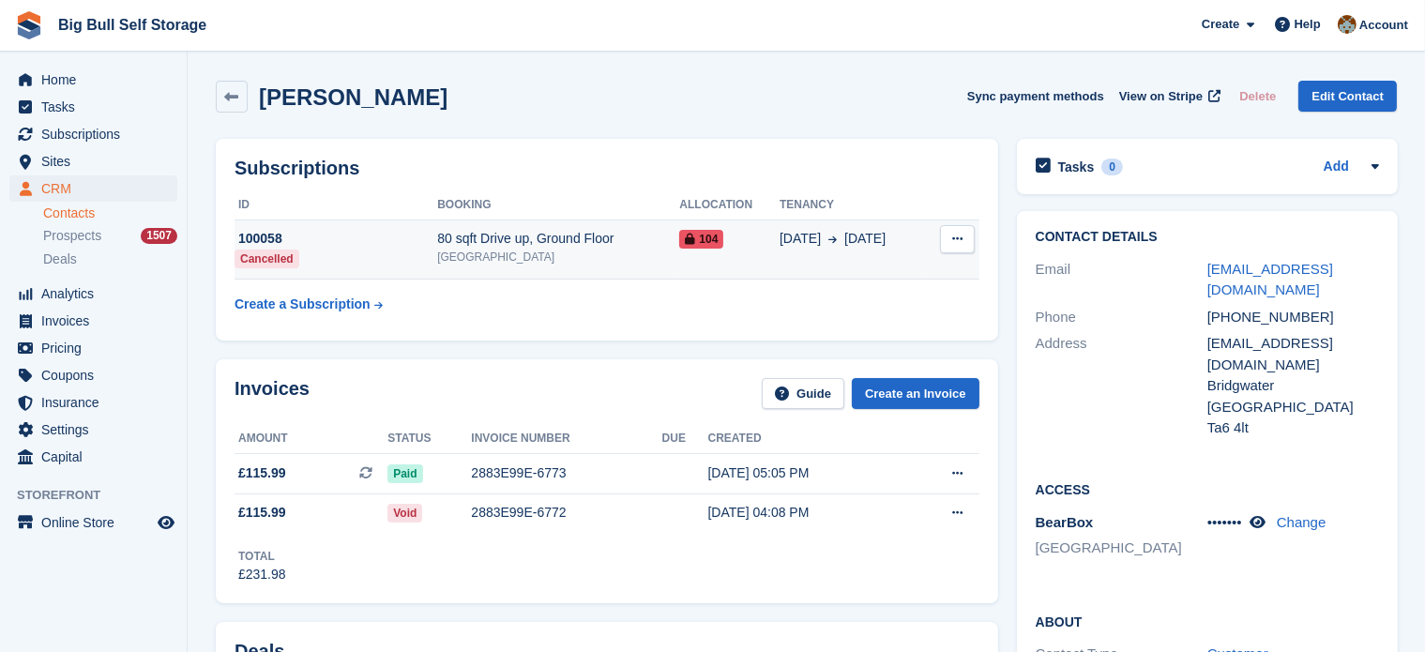
click at [256, 236] on div "100058" at bounding box center [336, 239] width 203 height 20
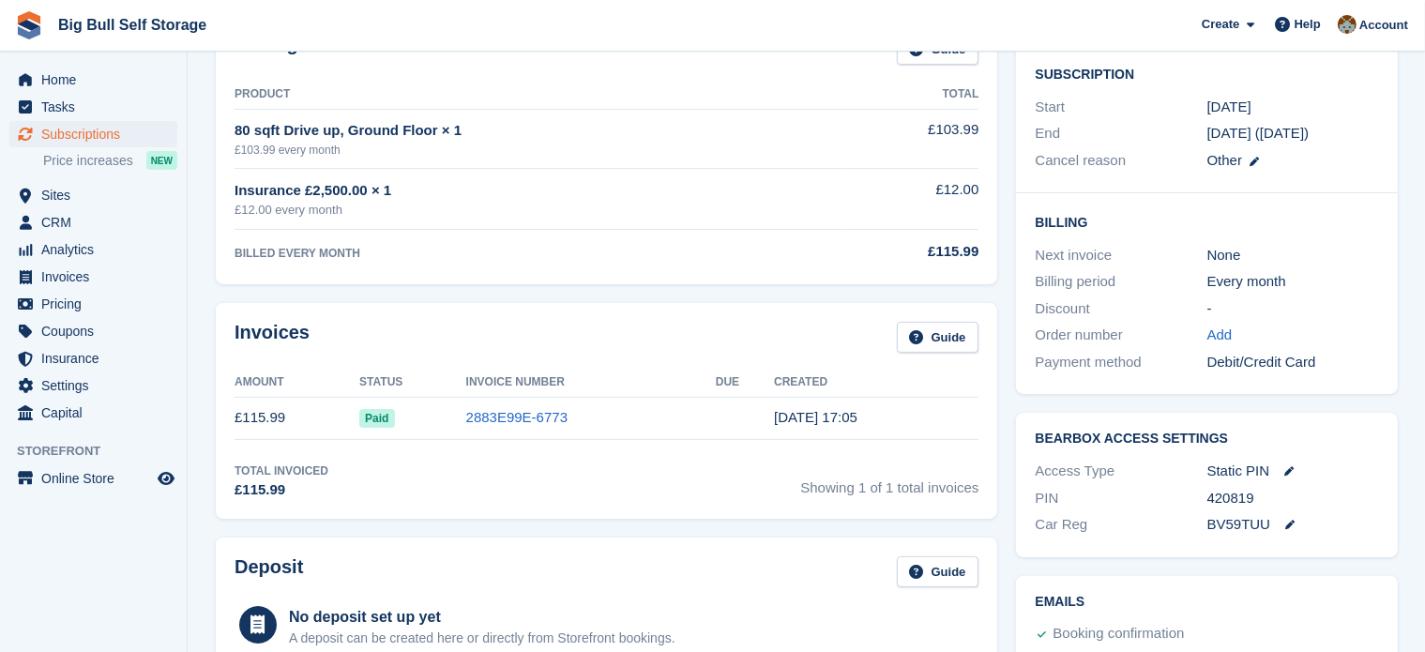
scroll to position [563, 0]
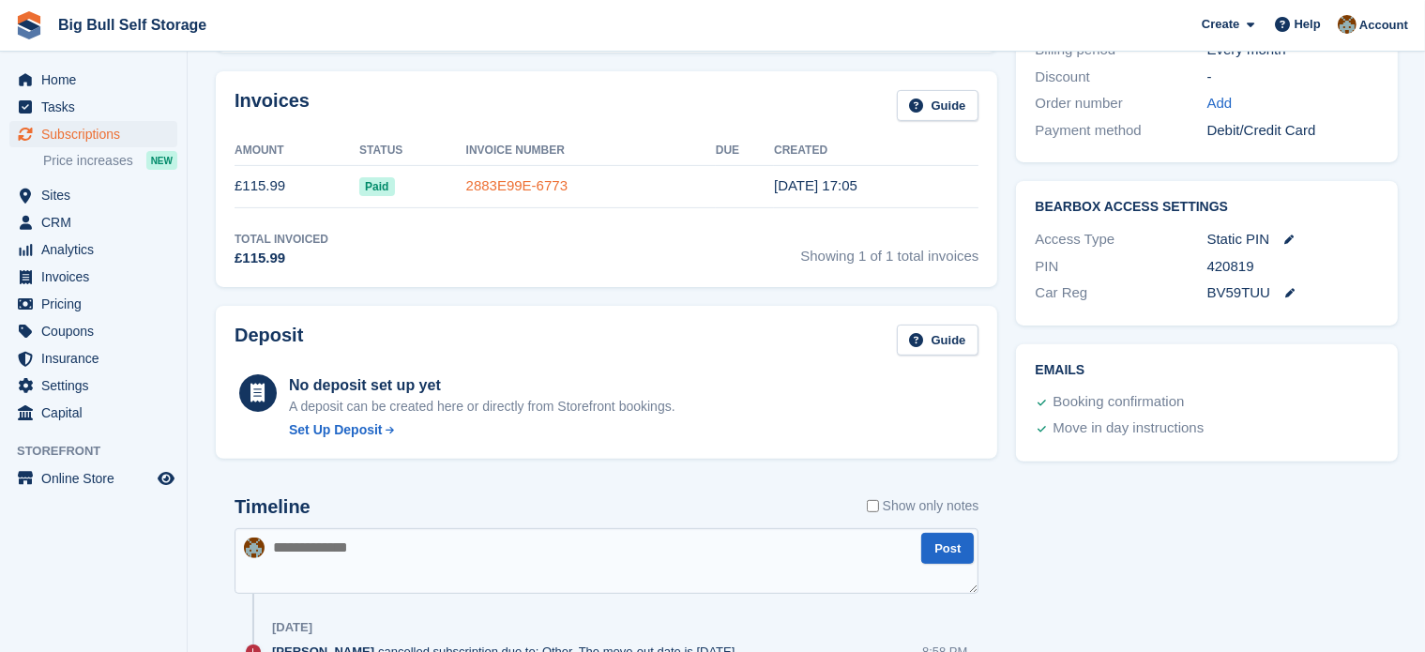
click at [521, 178] on link "2883E99E-6773" at bounding box center [516, 185] width 101 height 16
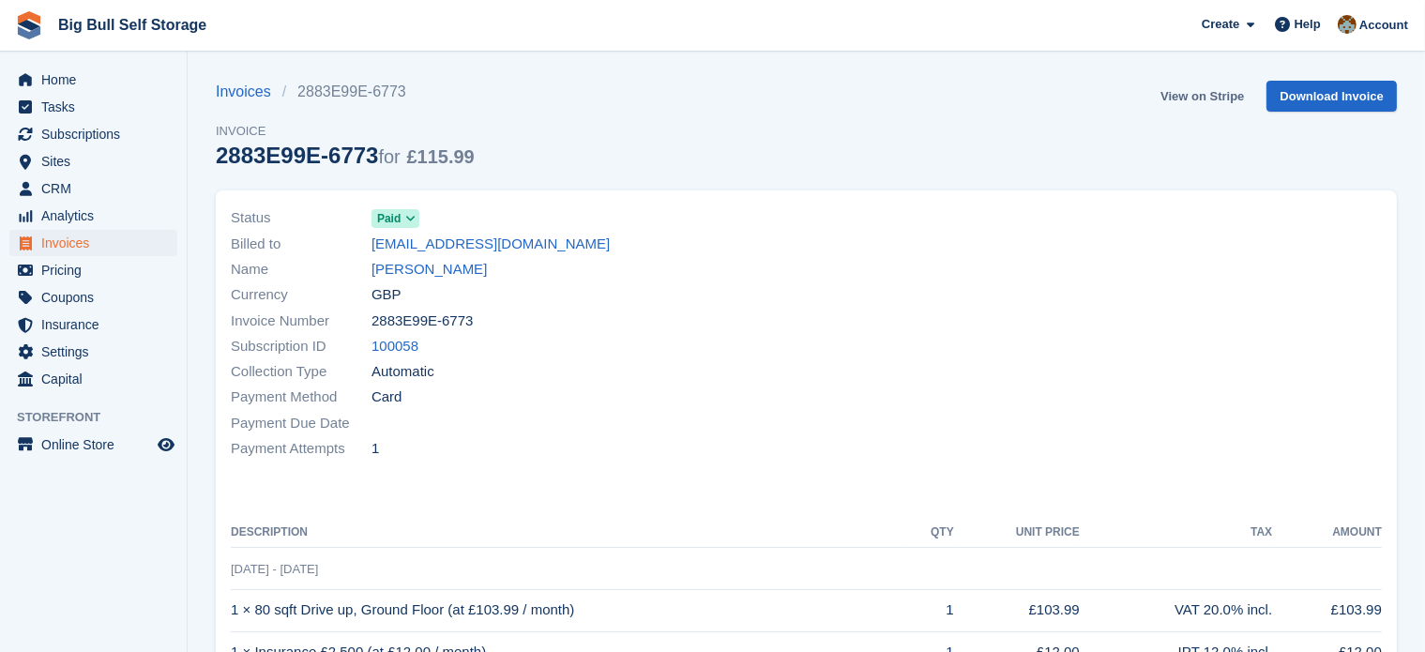
click at [1211, 99] on link "View on Stripe" at bounding box center [1202, 96] width 99 height 31
